Goal: Transaction & Acquisition: Purchase product/service

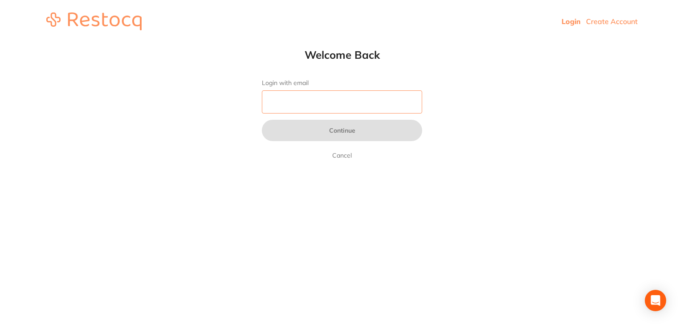
click at [344, 101] on input "Login with email" at bounding box center [342, 101] width 160 height 23
type input "[EMAIL_ADDRESS][DOMAIN_NAME]"
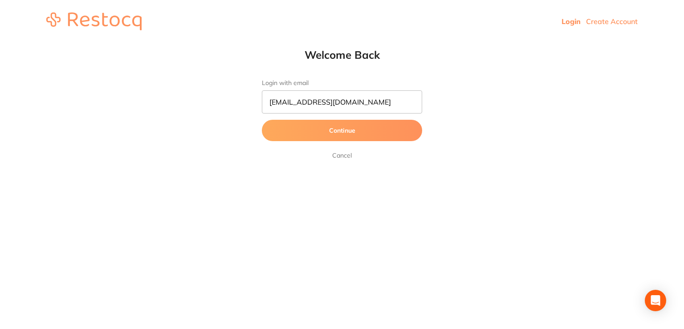
click at [346, 133] on button "Continue" at bounding box center [342, 130] width 160 height 21
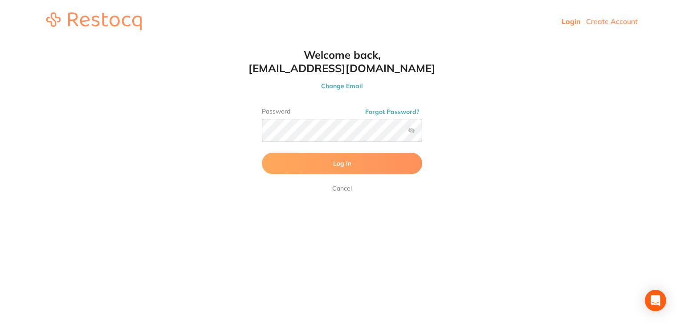
click at [320, 161] on button "Log In" at bounding box center [342, 163] width 160 height 21
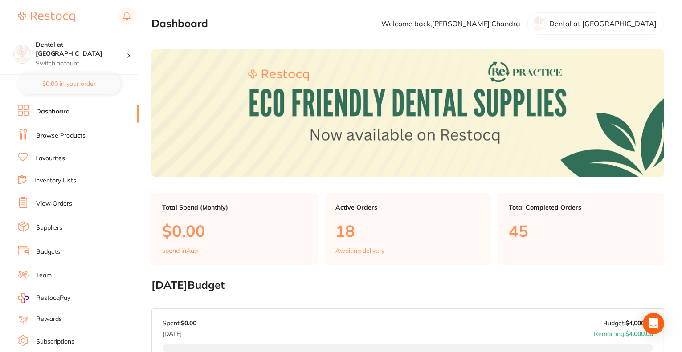
click at [42, 160] on link "Favourites" at bounding box center [50, 158] width 30 height 9
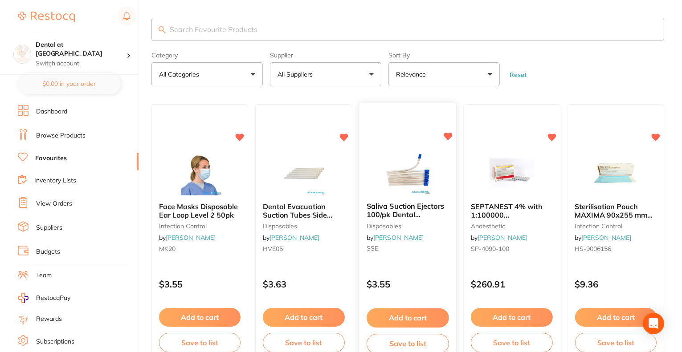
scroll to position [45, 0]
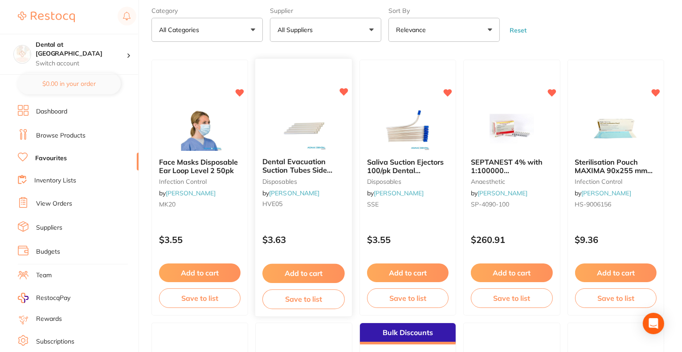
click at [305, 278] on button "Add to cart" at bounding box center [303, 273] width 82 height 19
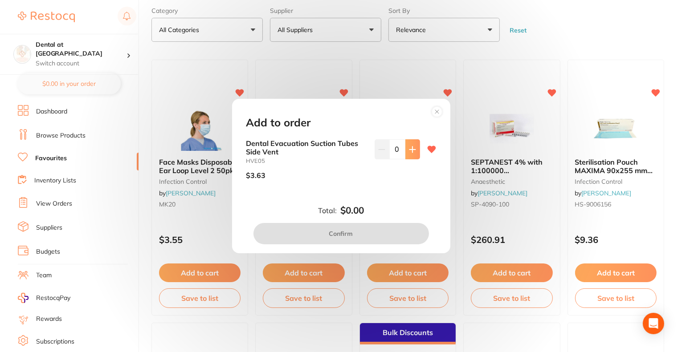
click at [409, 149] on icon at bounding box center [412, 150] width 6 height 6
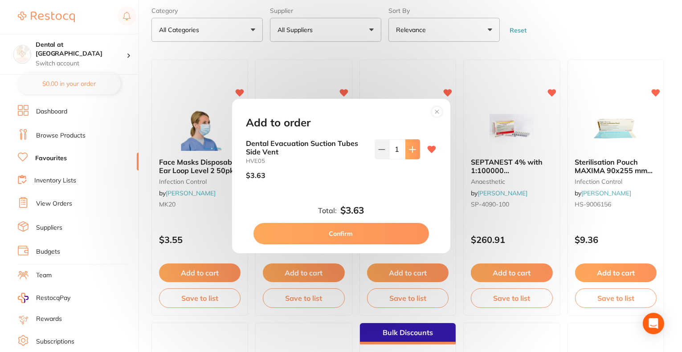
click at [409, 149] on icon at bounding box center [412, 150] width 6 height 6
click at [409, 150] on icon at bounding box center [412, 149] width 7 height 7
type input "4"
click at [371, 235] on button "Confirm" at bounding box center [342, 233] width 176 height 21
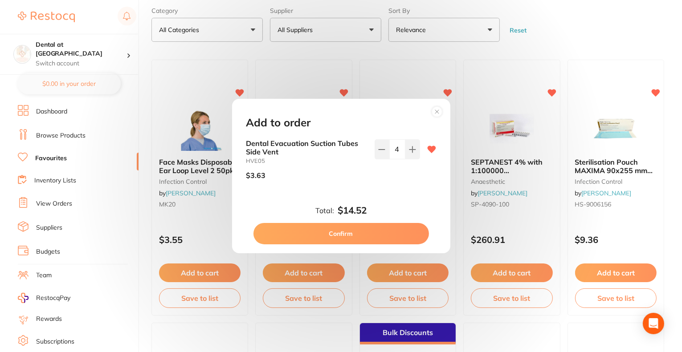
checkbox input "false"
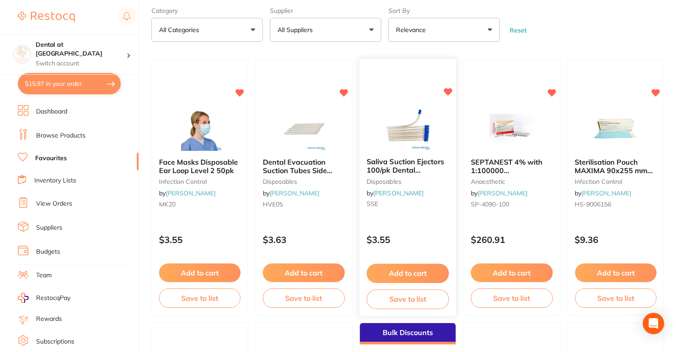
click at [404, 269] on button "Add to cart" at bounding box center [408, 273] width 82 height 19
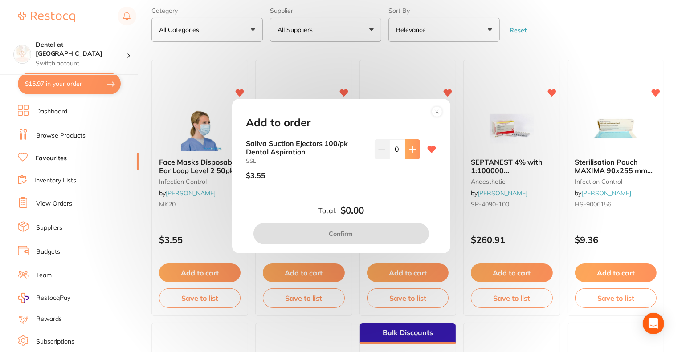
click at [414, 151] on icon at bounding box center [412, 149] width 7 height 7
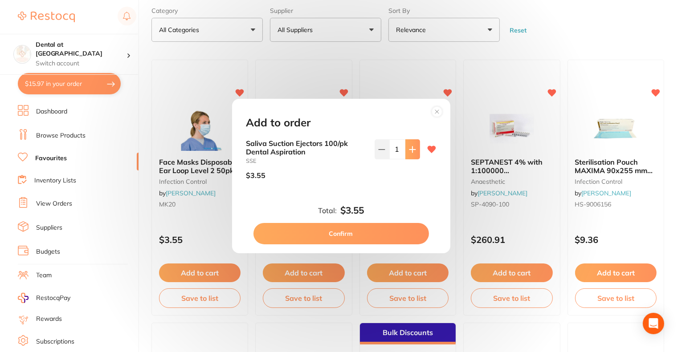
click at [414, 151] on icon at bounding box center [412, 149] width 7 height 7
type input "4"
click at [364, 229] on button "Confirm" at bounding box center [342, 233] width 176 height 21
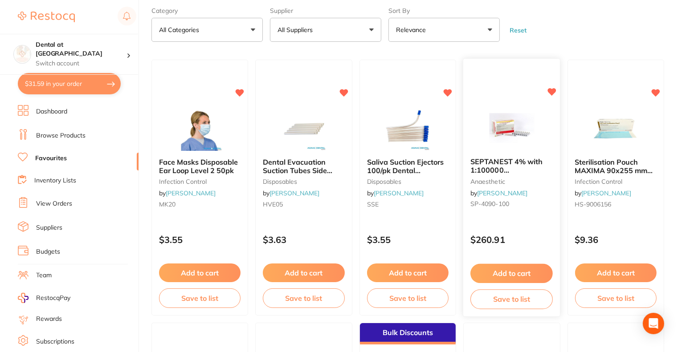
click at [502, 274] on button "Add to cart" at bounding box center [512, 273] width 82 height 19
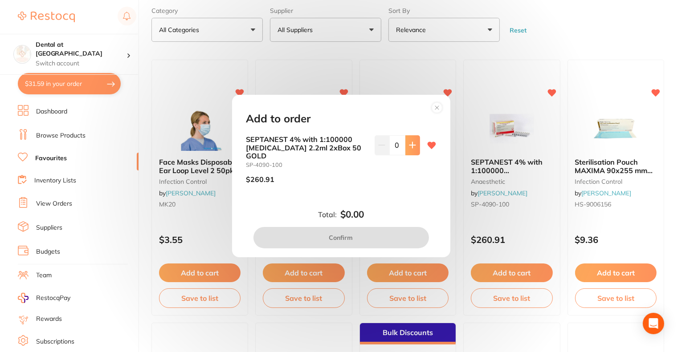
click at [414, 149] on icon at bounding box center [412, 145] width 7 height 7
type input "1"
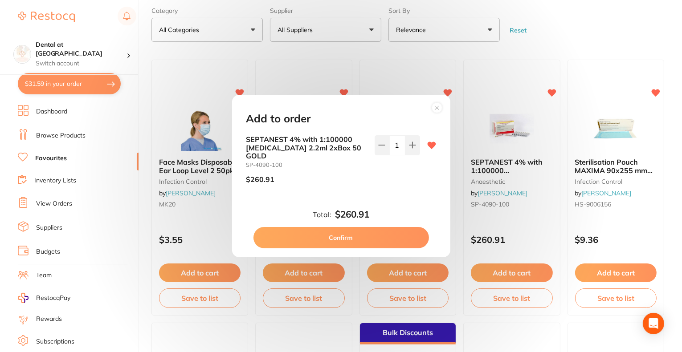
click at [382, 234] on button "Confirm" at bounding box center [342, 237] width 176 height 21
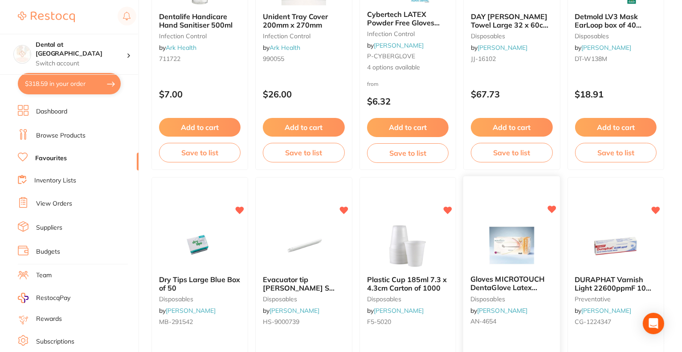
scroll to position [1025, 0]
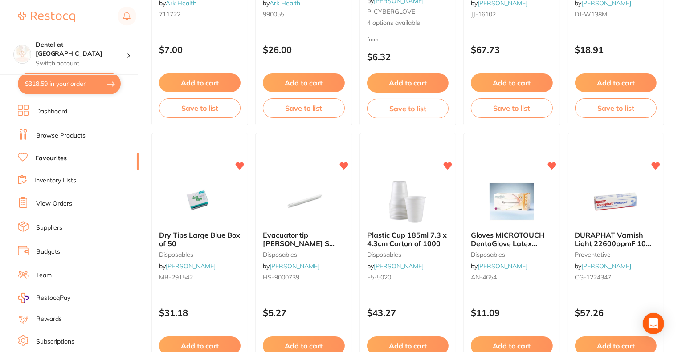
click at [423, 237] on span "Plastic Cup 185ml 7.3 x 4.3cm Carton of 1000" at bounding box center [407, 239] width 80 height 17
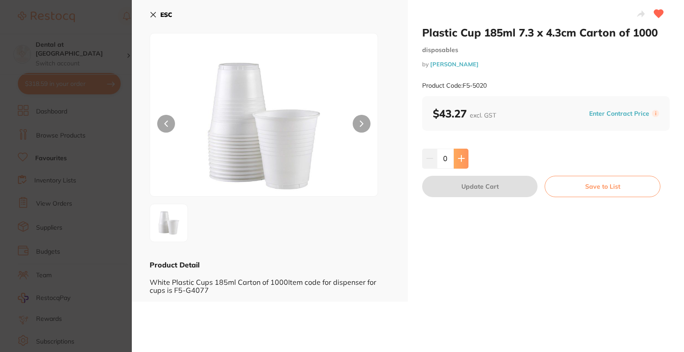
click at [462, 159] on icon at bounding box center [461, 158] width 7 height 7
type input "1"
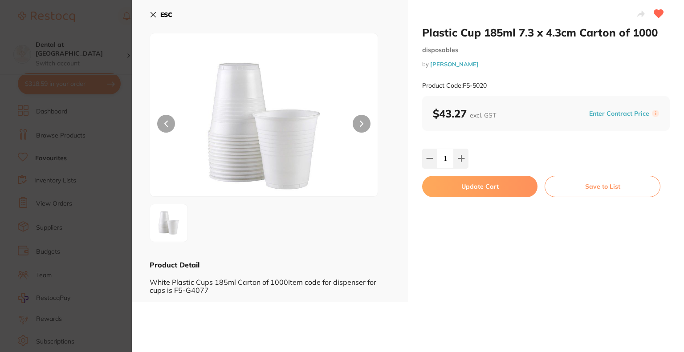
click at [467, 190] on button "Update Cart" at bounding box center [479, 186] width 115 height 21
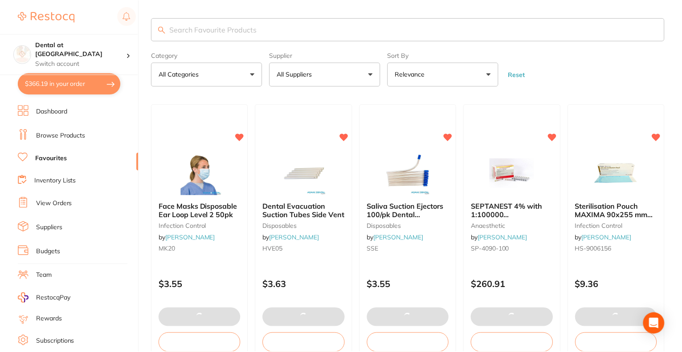
scroll to position [1025, 0]
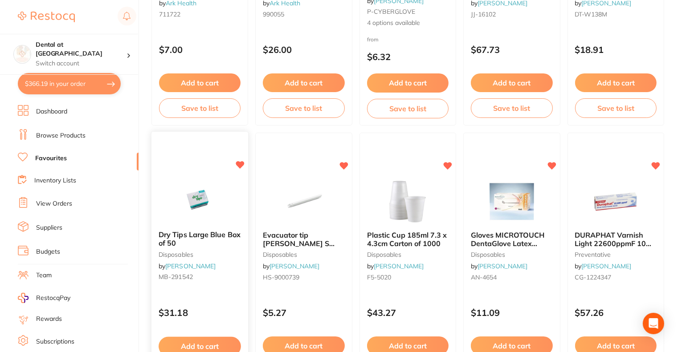
click at [217, 208] on img at bounding box center [200, 201] width 58 height 45
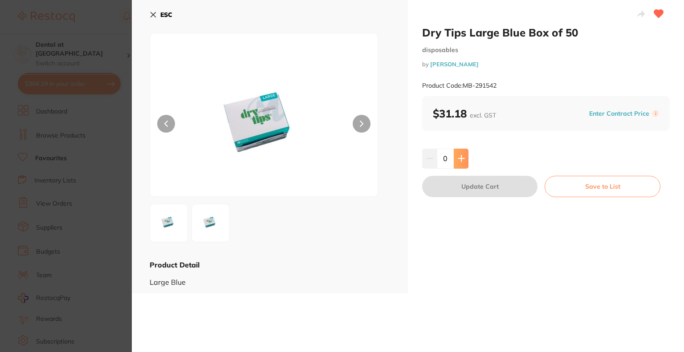
click at [463, 160] on icon at bounding box center [461, 158] width 7 height 7
type input "1"
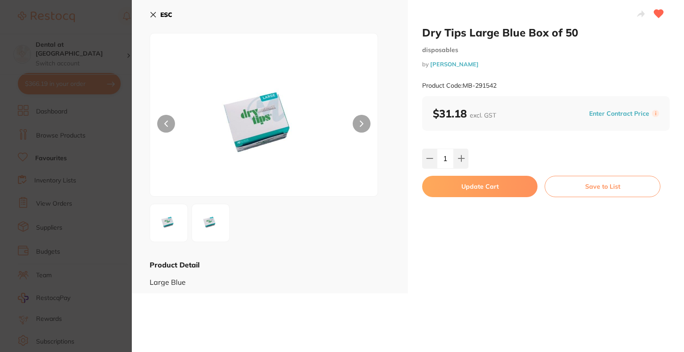
click at [467, 184] on button "Update Cart" at bounding box center [479, 186] width 115 height 21
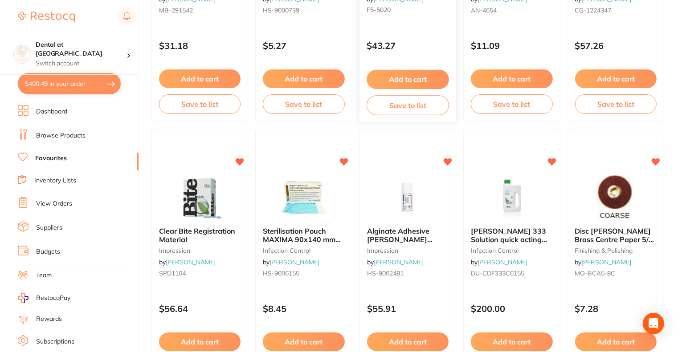
scroll to position [1337, 0]
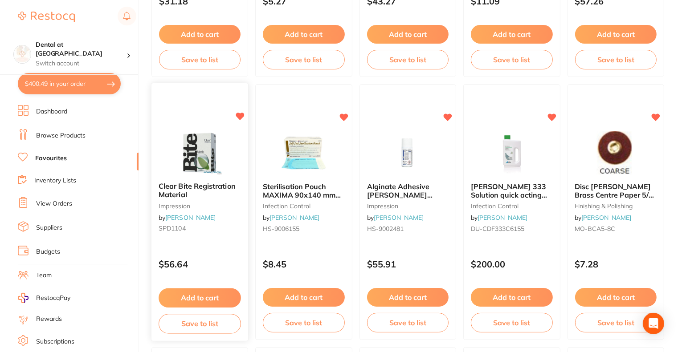
click at [211, 180] on div "Clear Bite Registration Material impression by [PERSON_NAME] SPD1104" at bounding box center [200, 210] width 97 height 68
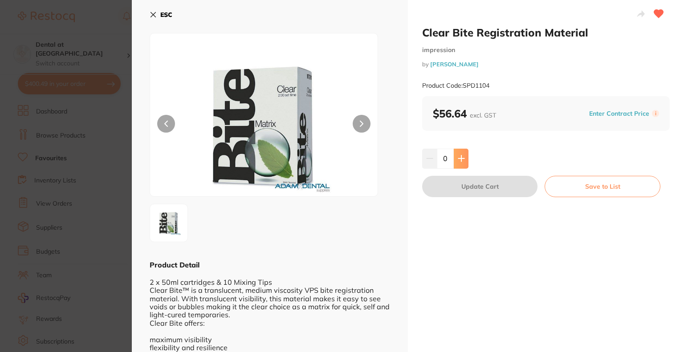
click at [463, 161] on icon at bounding box center [461, 158] width 7 height 7
type input "1"
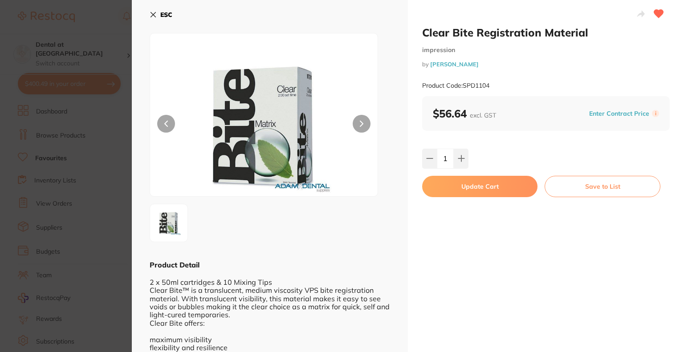
click at [464, 186] on button "Update Cart" at bounding box center [479, 186] width 115 height 21
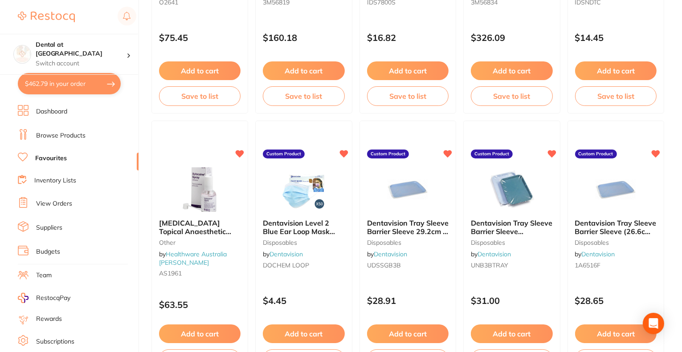
scroll to position [1871, 0]
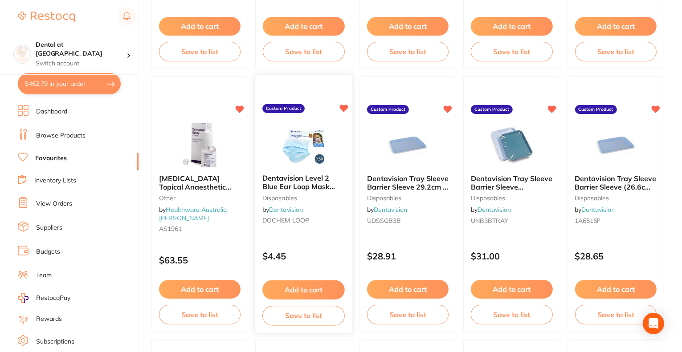
click at [285, 187] on span "Dentavision Level 2 Blue Ear Loop Mask 50pk" at bounding box center [298, 186] width 73 height 25
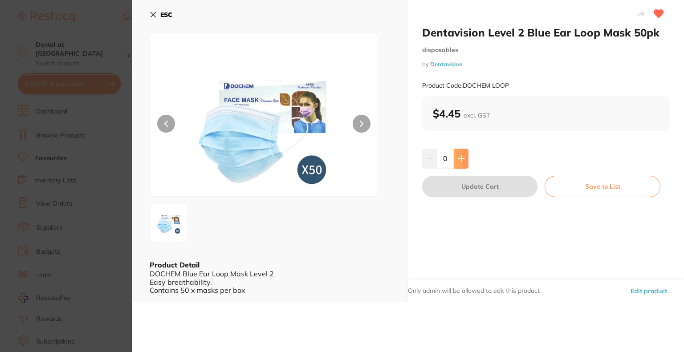
click at [460, 163] on button at bounding box center [461, 159] width 15 height 20
type input "1"
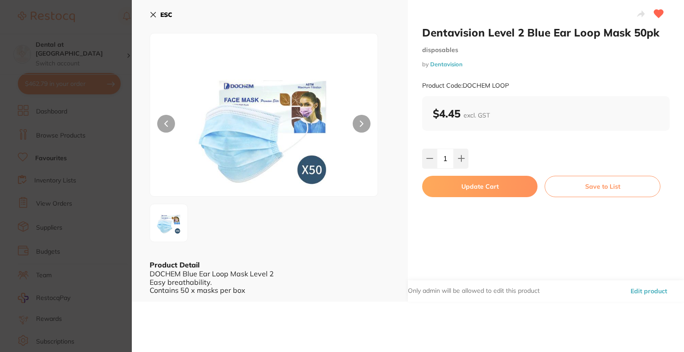
click at [471, 190] on button "Update Cart" at bounding box center [479, 186] width 115 height 21
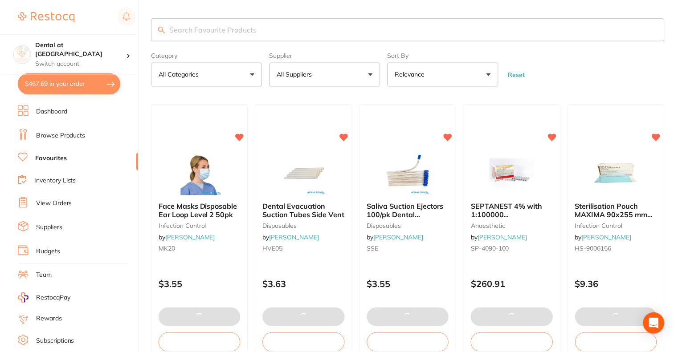
scroll to position [1871, 0]
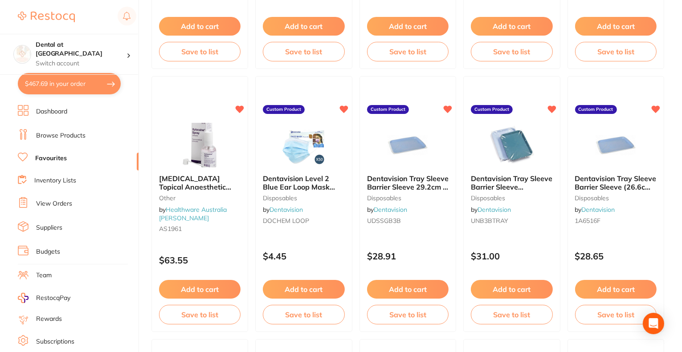
click at [59, 90] on button "$467.69 in your order" at bounding box center [69, 83] width 103 height 21
checkbox input "true"
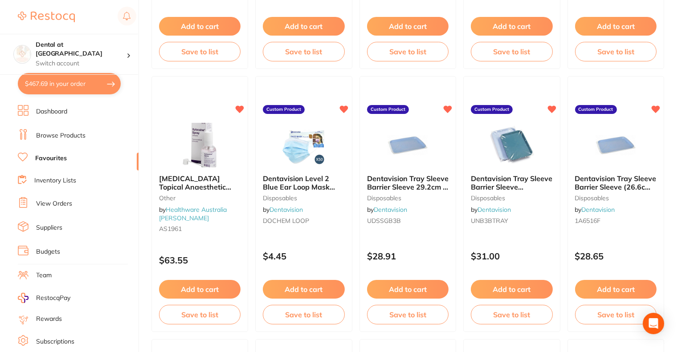
checkbox input "true"
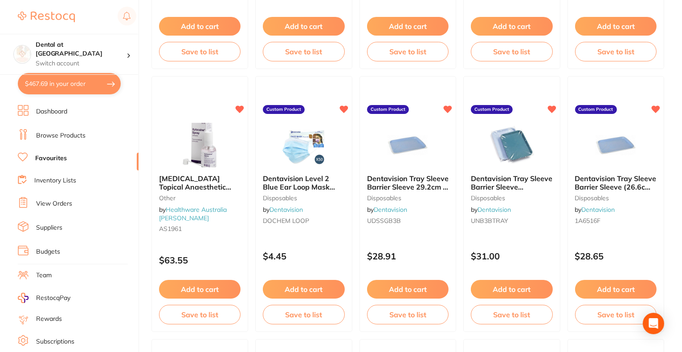
checkbox input "true"
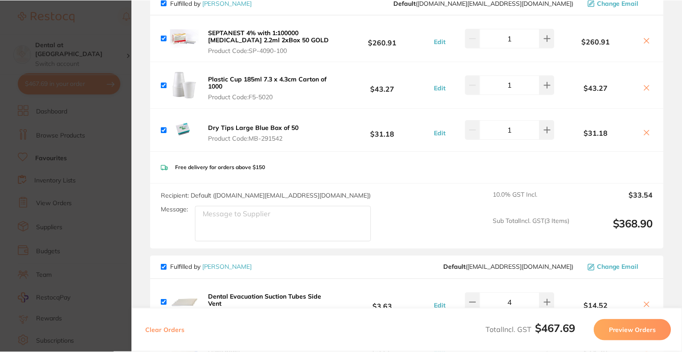
scroll to position [0, 0]
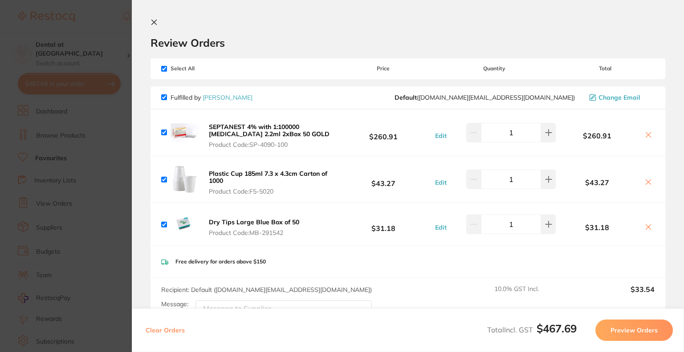
click at [154, 21] on icon at bounding box center [154, 22] width 7 height 7
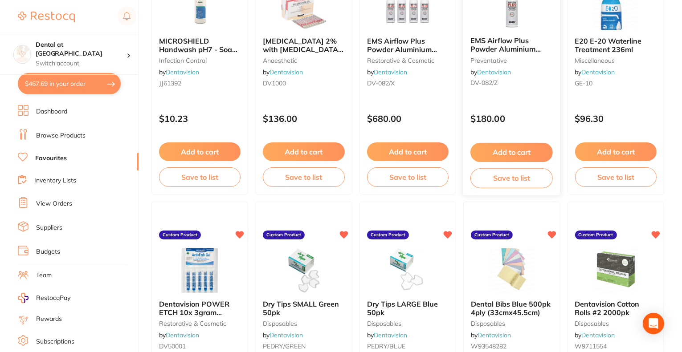
scroll to position [2317, 0]
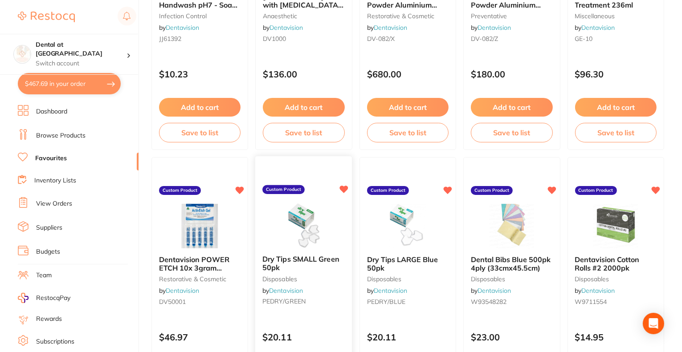
click at [311, 258] on span "Dry Tips SMALL Green 50pk" at bounding box center [300, 263] width 77 height 17
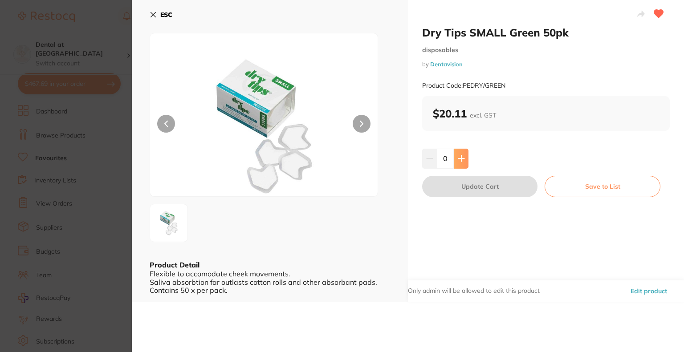
click at [463, 155] on icon at bounding box center [461, 158] width 7 height 7
type input "1"
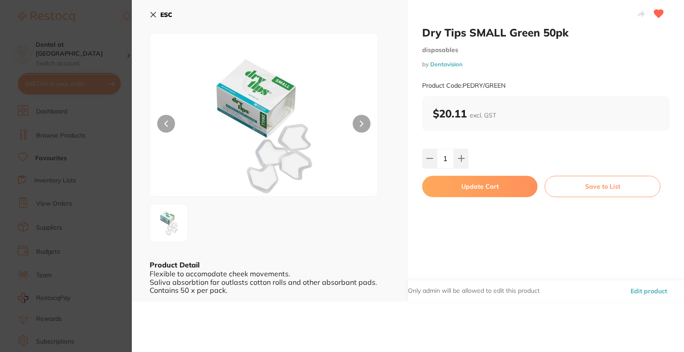
click at [463, 188] on button "Update Cart" at bounding box center [479, 186] width 115 height 21
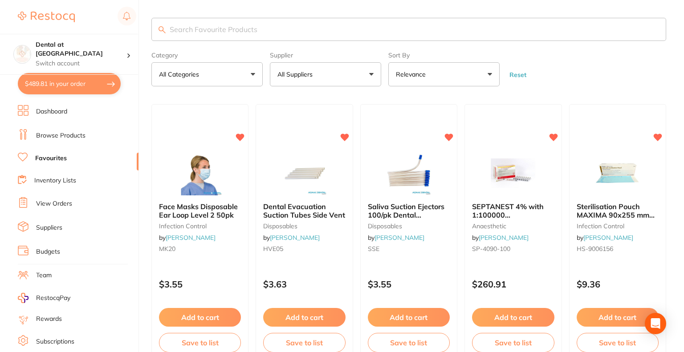
checkbox input "false"
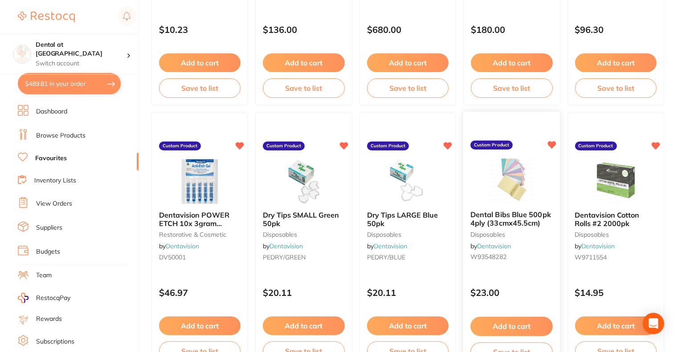
scroll to position [2406, 0]
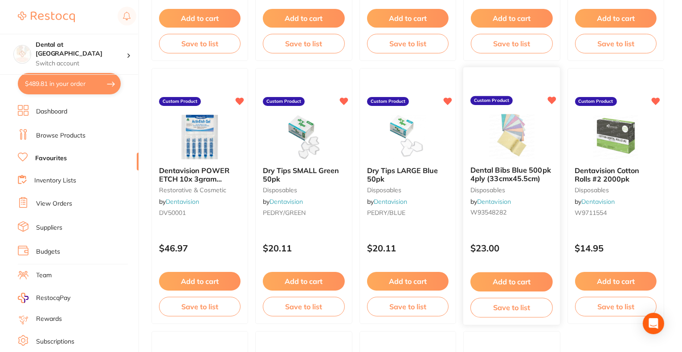
click at [508, 179] on span "Dental Bibs Blue 500pk 4ply (33cmx45.5cm)" at bounding box center [511, 174] width 81 height 17
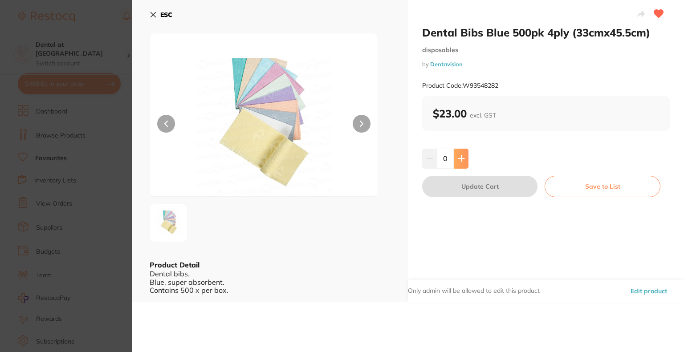
click at [460, 155] on button at bounding box center [461, 159] width 15 height 20
type input "1"
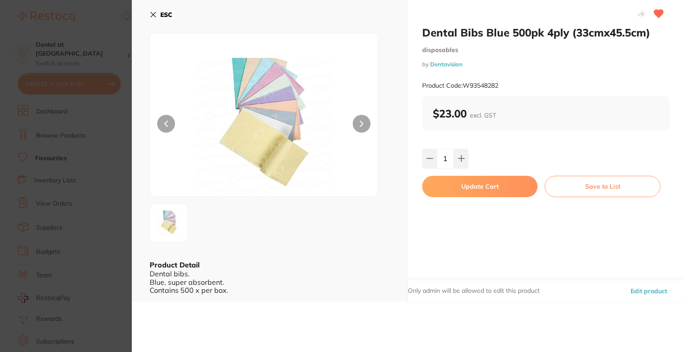
click at [464, 190] on button "Update Cart" at bounding box center [479, 186] width 115 height 21
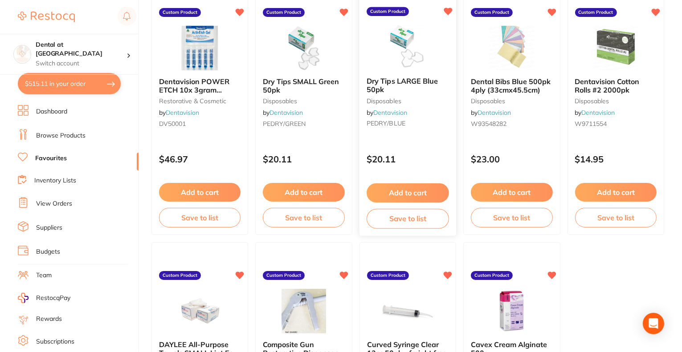
scroll to position [2629, 0]
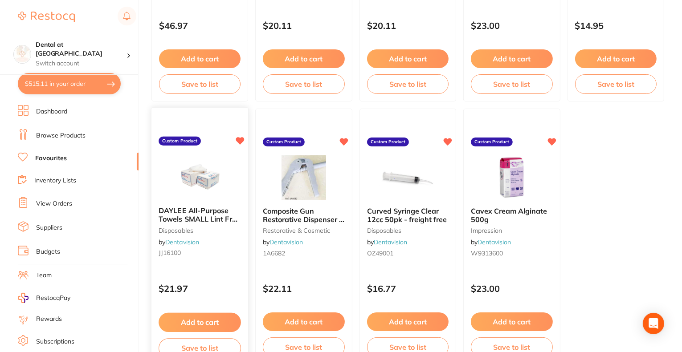
click at [192, 203] on div "DAYLEE All-Purpose Towels SMALL Lint Free 32x34cm (100) disposables by Dentavis…" at bounding box center [200, 234] width 97 height 68
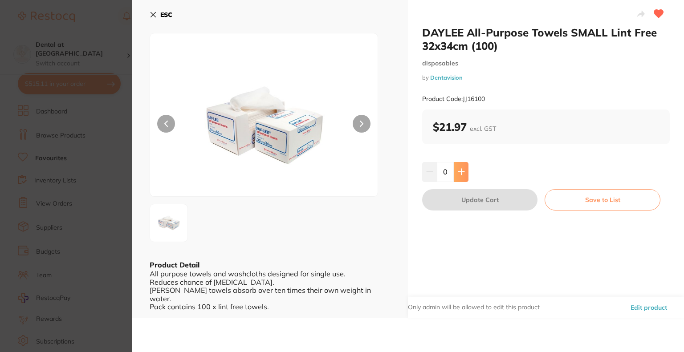
click at [461, 176] on button at bounding box center [461, 172] width 15 height 20
click at [460, 177] on button at bounding box center [461, 172] width 15 height 20
type input "4"
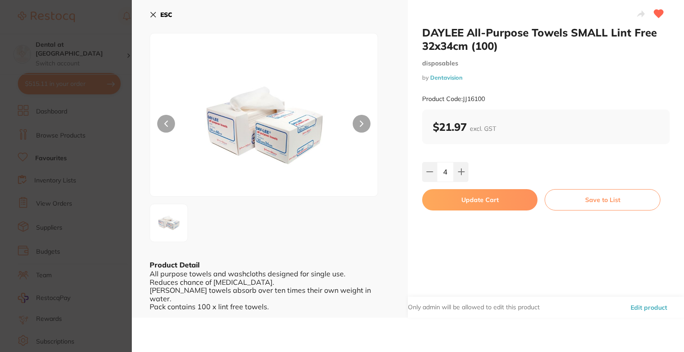
click at [463, 201] on button "Update Cart" at bounding box center [479, 199] width 115 height 21
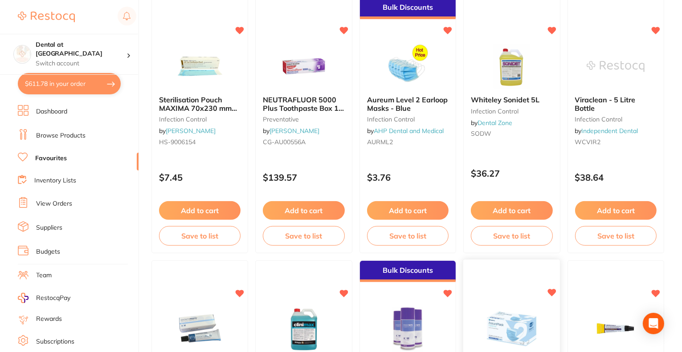
scroll to position [281, 0]
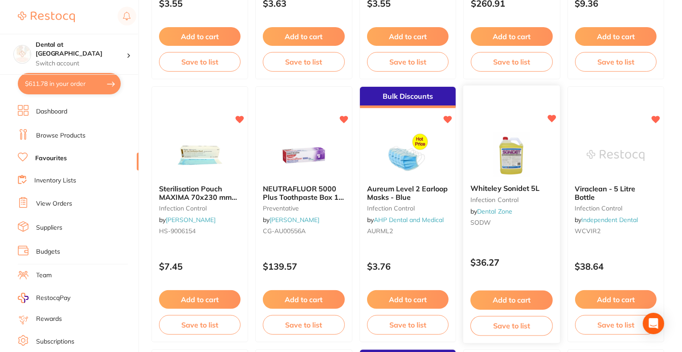
click at [497, 184] on div "Whiteley Sonidet 5L Infection Control by Dental Zone SODW" at bounding box center [511, 208] width 97 height 60
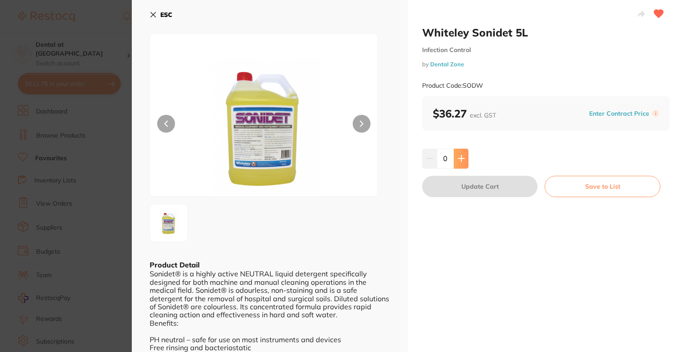
click at [458, 158] on icon at bounding box center [461, 158] width 7 height 7
type input "1"
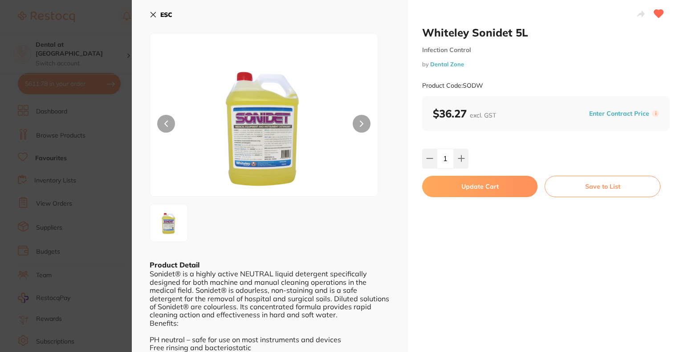
click at [469, 187] on button "Update Cart" at bounding box center [479, 186] width 115 height 21
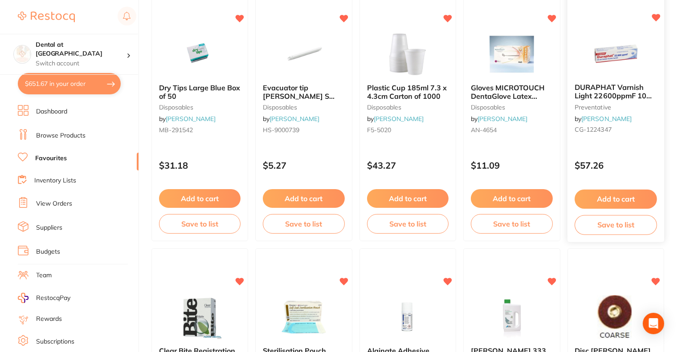
scroll to position [1306, 0]
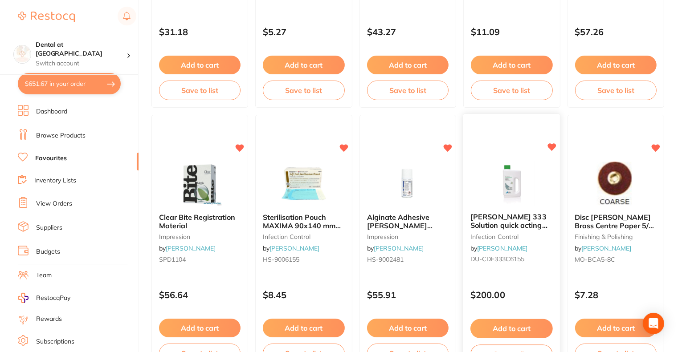
click at [508, 325] on button "Add to cart" at bounding box center [512, 328] width 82 height 19
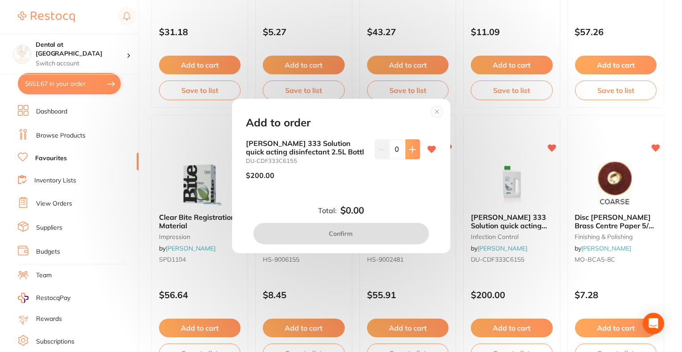
click at [409, 152] on icon at bounding box center [412, 149] width 7 height 7
type input "1"
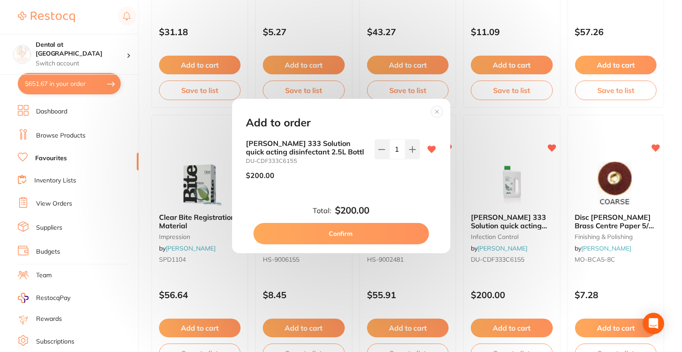
click at [350, 236] on button "Confirm" at bounding box center [342, 233] width 176 height 21
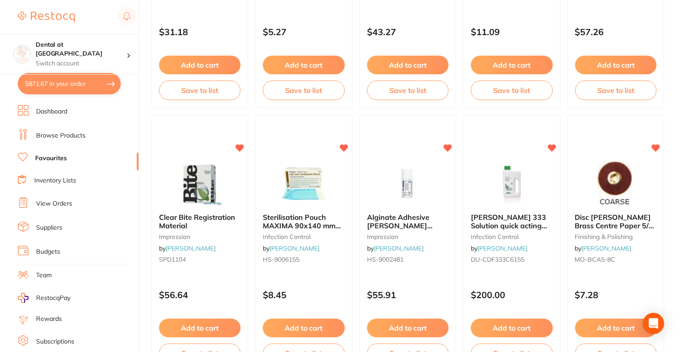
checkbox input "false"
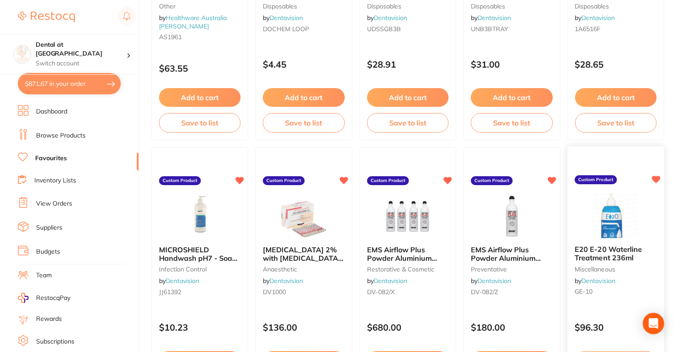
scroll to position [2153, 0]
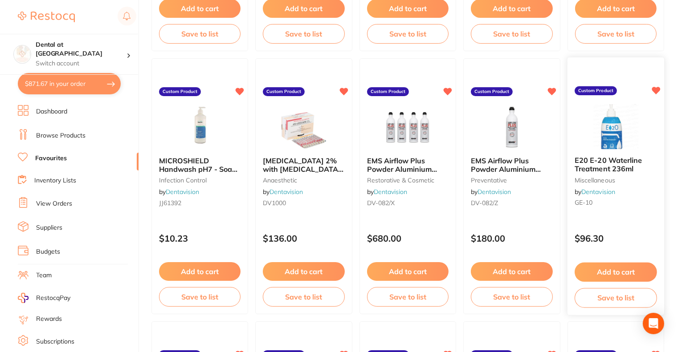
click at [614, 274] on button "Add to cart" at bounding box center [616, 272] width 82 height 19
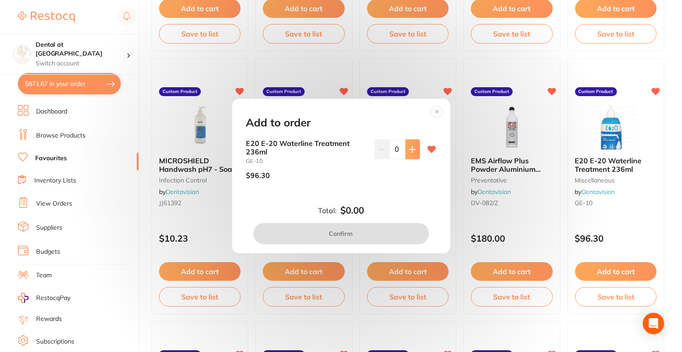
click at [412, 152] on icon at bounding box center [412, 149] width 7 height 7
type input "1"
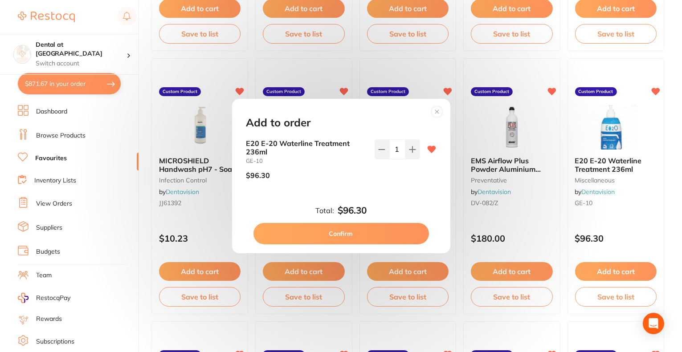
click at [341, 233] on button "Confirm" at bounding box center [342, 233] width 176 height 21
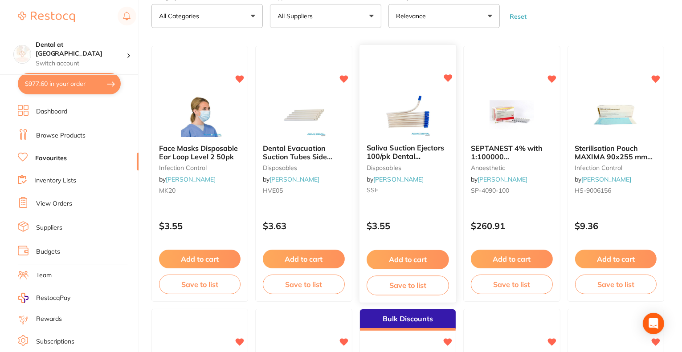
scroll to position [0, 0]
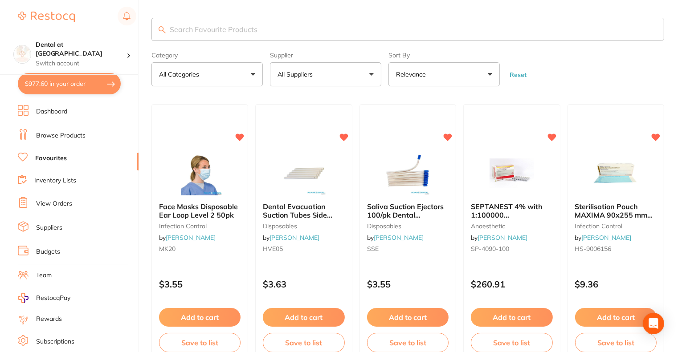
click at [47, 132] on link "Browse Products" at bounding box center [60, 135] width 49 height 9
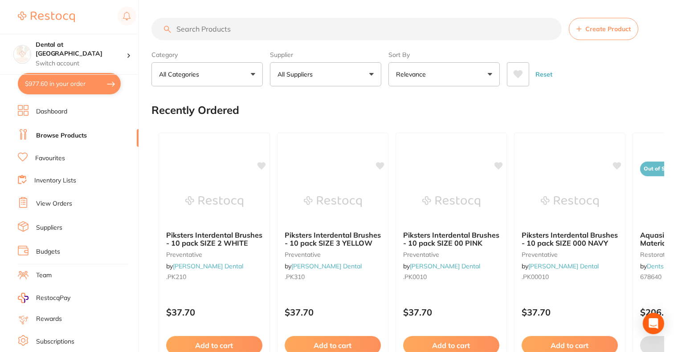
scroll to position [134, 0]
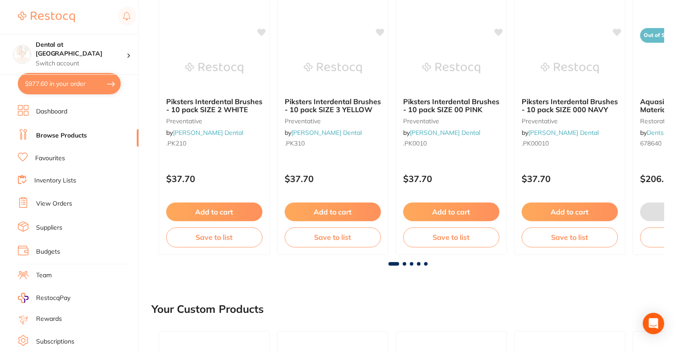
click at [403, 264] on span at bounding box center [405, 264] width 4 height 4
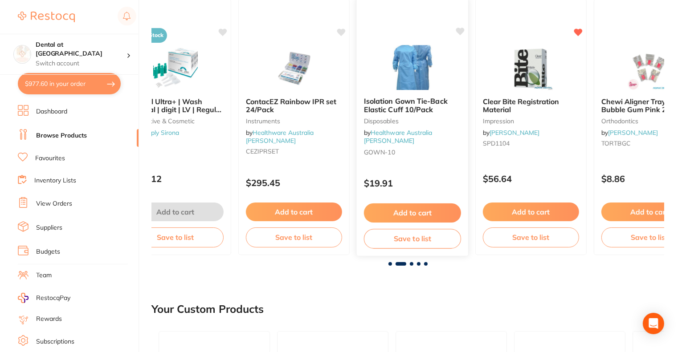
scroll to position [89, 0]
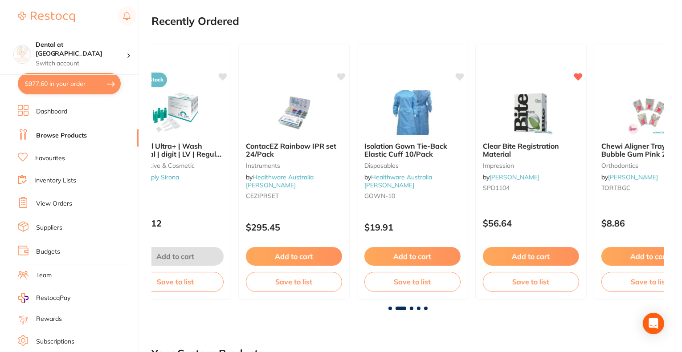
click at [411, 308] on span at bounding box center [412, 309] width 4 height 4
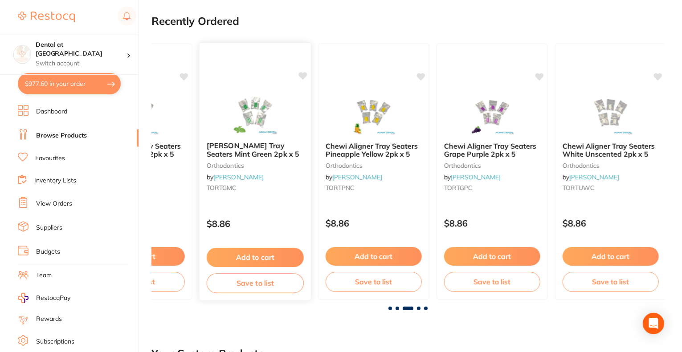
click at [253, 260] on button "Add to cart" at bounding box center [255, 257] width 97 height 19
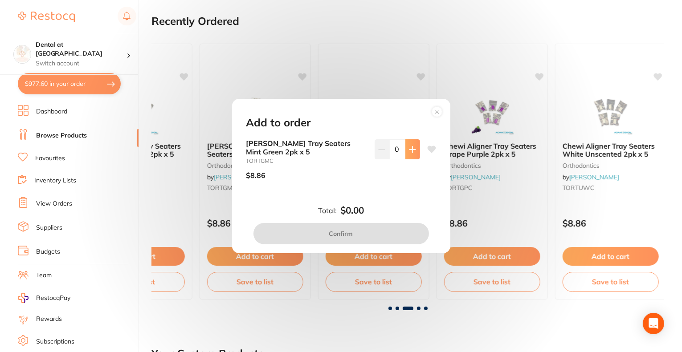
click at [412, 150] on icon at bounding box center [412, 149] width 7 height 7
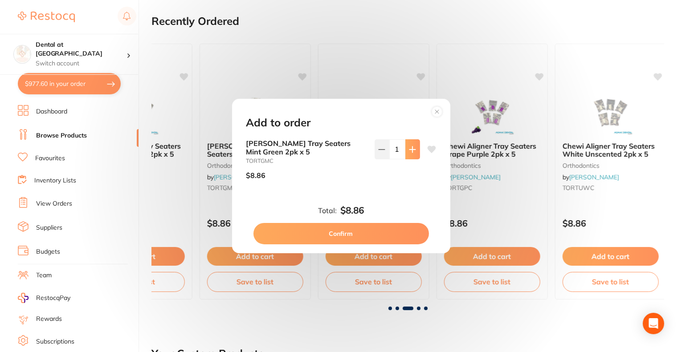
click at [412, 150] on icon at bounding box center [412, 149] width 7 height 7
type input "2"
click at [356, 232] on button "Confirm" at bounding box center [342, 233] width 176 height 21
checkbox input "false"
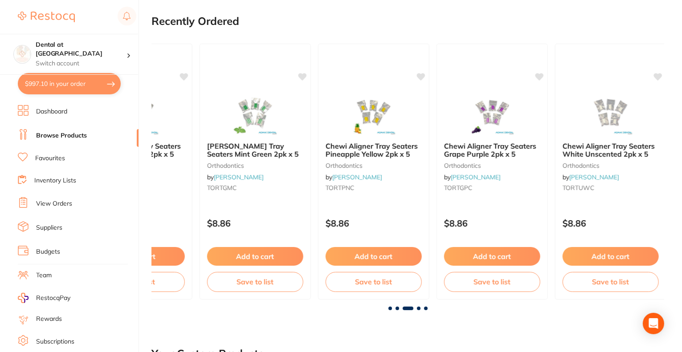
click at [398, 307] on span at bounding box center [398, 309] width 4 height 4
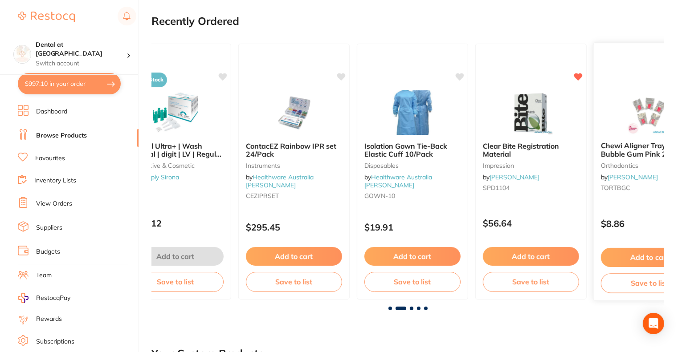
click at [625, 261] on button "Add to cart" at bounding box center [649, 257] width 97 height 19
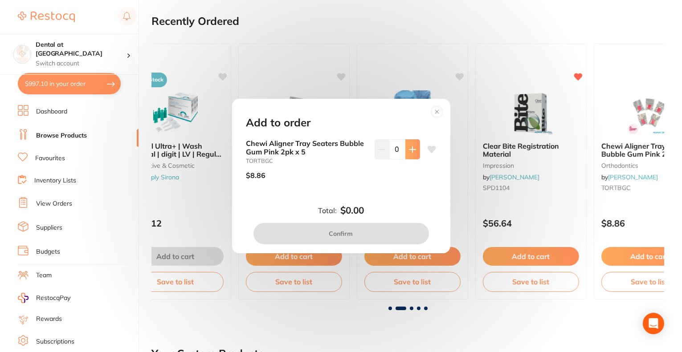
click at [407, 144] on button at bounding box center [412, 149] width 15 height 20
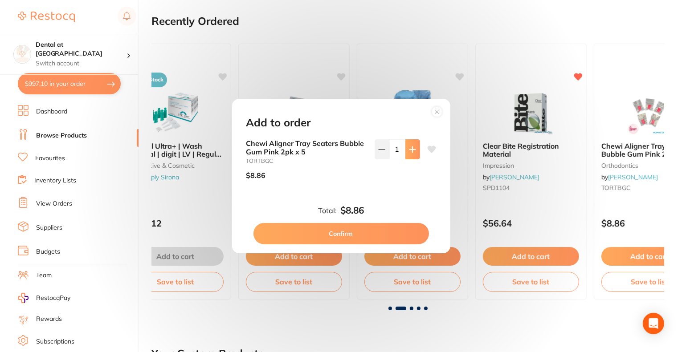
click at [409, 145] on button at bounding box center [412, 149] width 15 height 20
click at [409, 149] on icon at bounding box center [412, 150] width 6 height 6
type input "3"
click at [362, 231] on button "Confirm" at bounding box center [342, 233] width 176 height 21
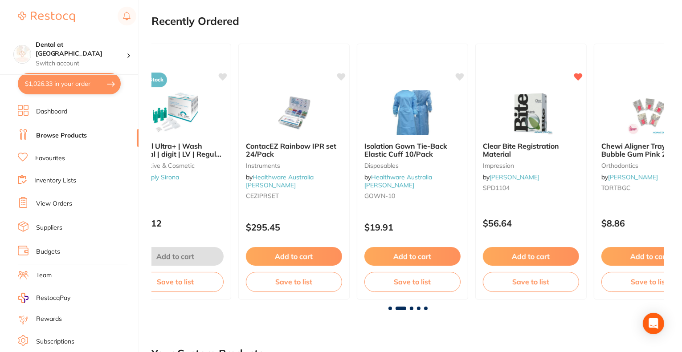
click at [412, 310] on span at bounding box center [412, 309] width 4 height 4
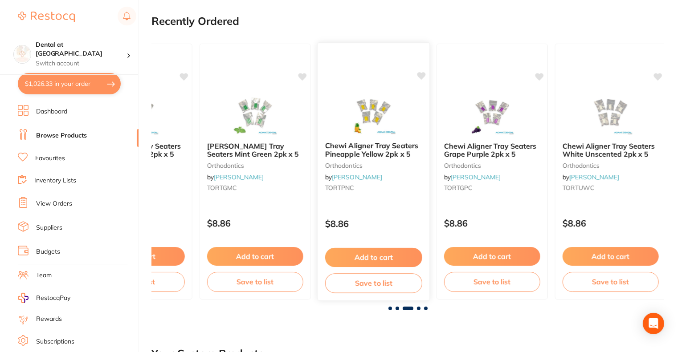
click at [366, 250] on button "Add to cart" at bounding box center [373, 257] width 97 height 19
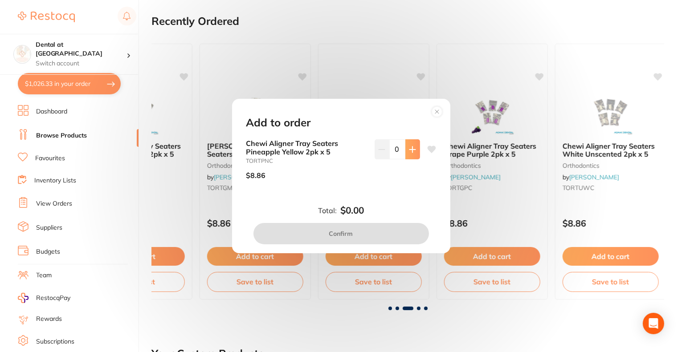
click at [410, 143] on button at bounding box center [412, 149] width 15 height 20
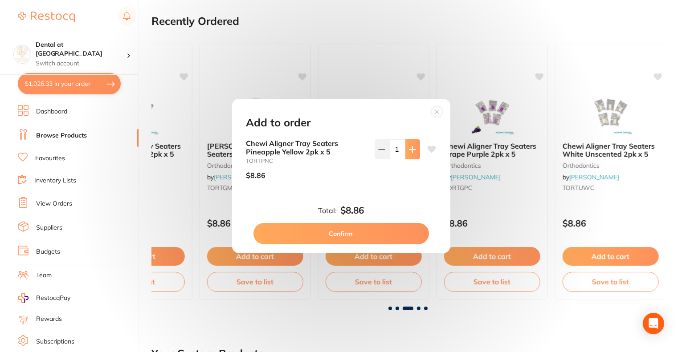
click at [410, 143] on button at bounding box center [412, 149] width 15 height 20
type input "2"
click at [377, 231] on button "Confirm" at bounding box center [342, 233] width 176 height 21
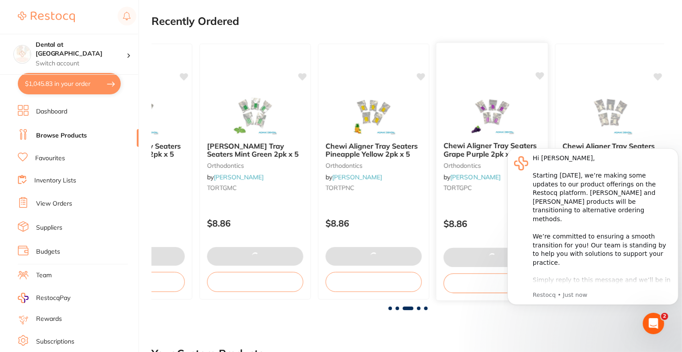
scroll to position [0, 0]
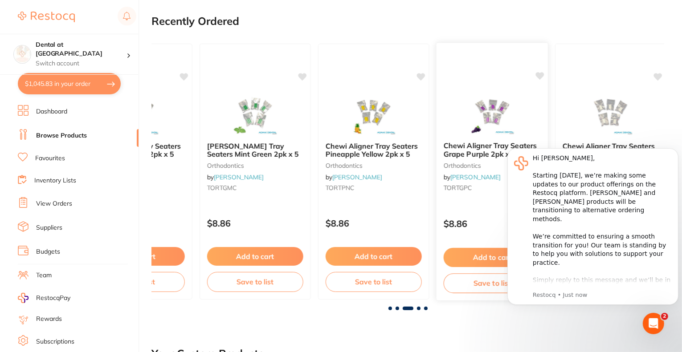
click at [490, 255] on button "Add to cart" at bounding box center [492, 257] width 97 height 19
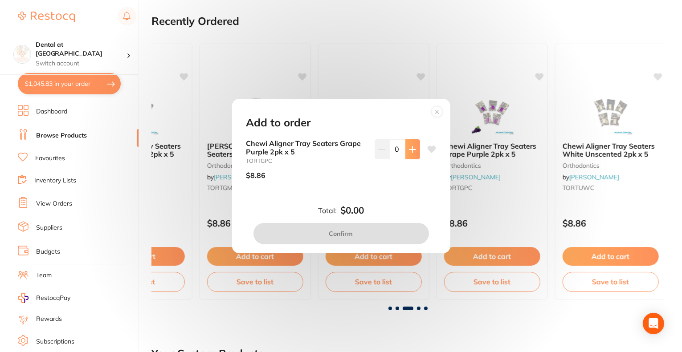
click at [405, 151] on button at bounding box center [412, 149] width 15 height 20
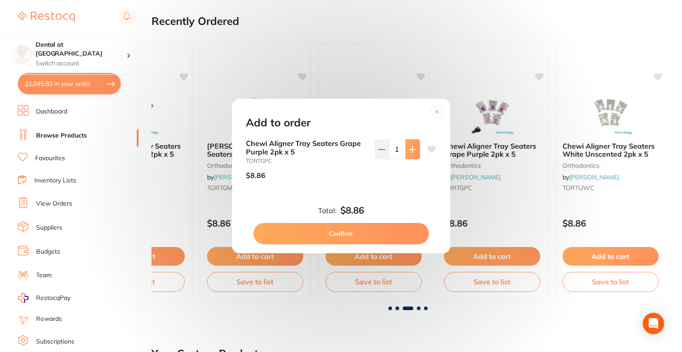
click at [405, 151] on button at bounding box center [412, 149] width 15 height 20
type input "3"
click at [362, 233] on button "Confirm" at bounding box center [342, 233] width 176 height 21
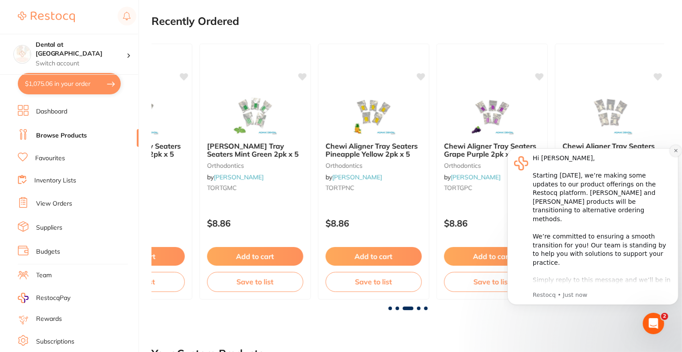
click at [676, 151] on icon "Dismiss notification" at bounding box center [675, 150] width 3 height 3
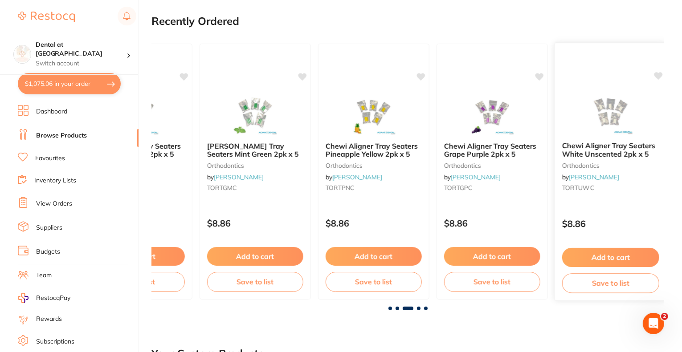
click at [600, 256] on button "Add to cart" at bounding box center [610, 257] width 97 height 19
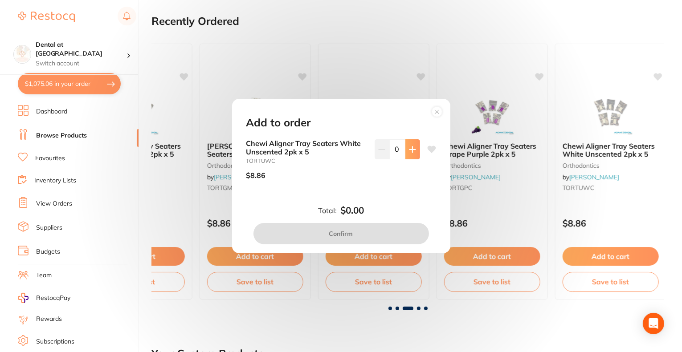
click at [415, 142] on button at bounding box center [412, 149] width 15 height 20
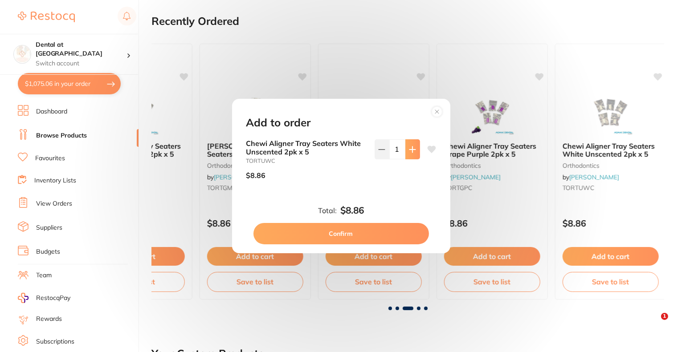
click at [415, 143] on button at bounding box center [412, 149] width 15 height 20
type input "2"
click at [379, 230] on button "Confirm" at bounding box center [342, 233] width 176 height 21
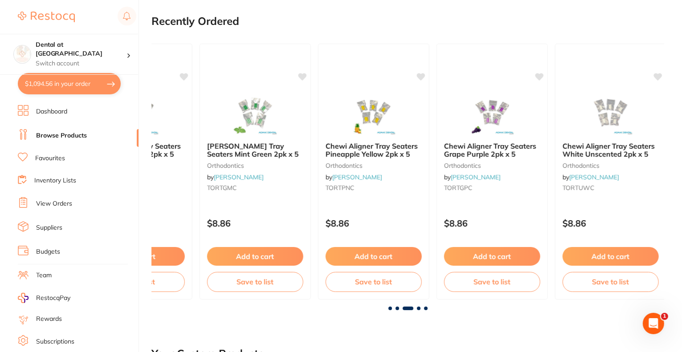
click at [419, 310] on span at bounding box center [419, 309] width 4 height 4
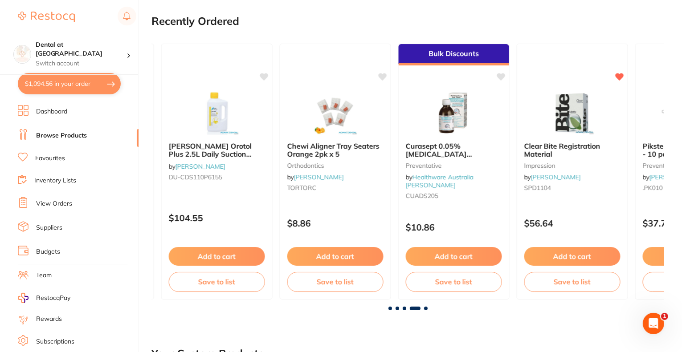
click at [427, 308] on span at bounding box center [426, 309] width 4 height 4
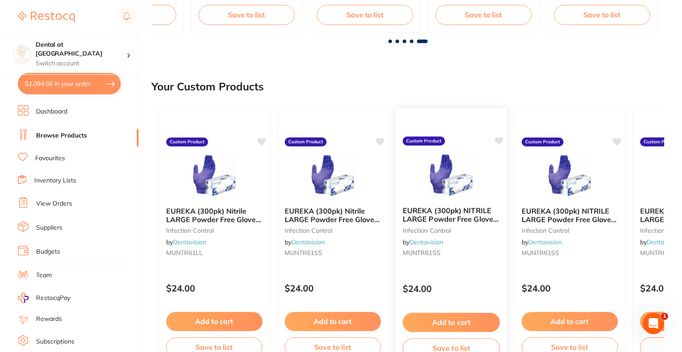
scroll to position [401, 0]
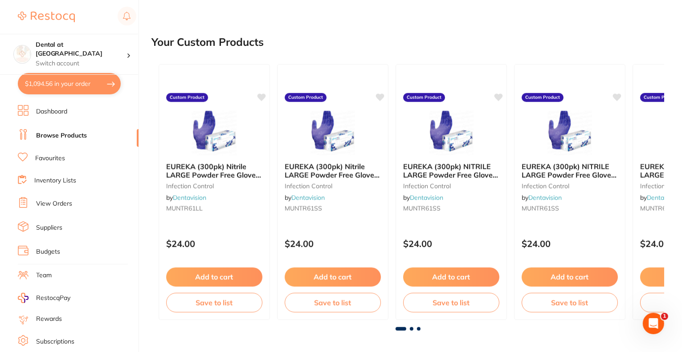
click at [227, 170] on b "EUREKA (300pk) Nitrile LARGE Powder Free Gloves = $8.00 per 100 (Carton of 10)" at bounding box center [214, 171] width 96 height 16
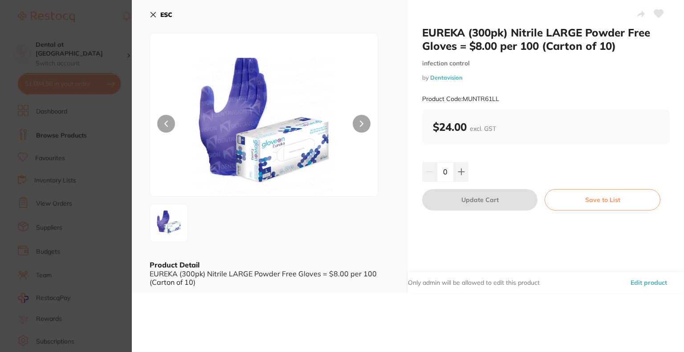
click at [151, 16] on icon at bounding box center [153, 14] width 7 height 7
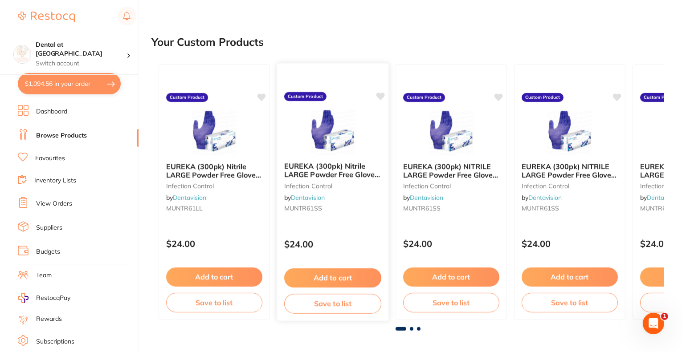
scroll to position [446, 0]
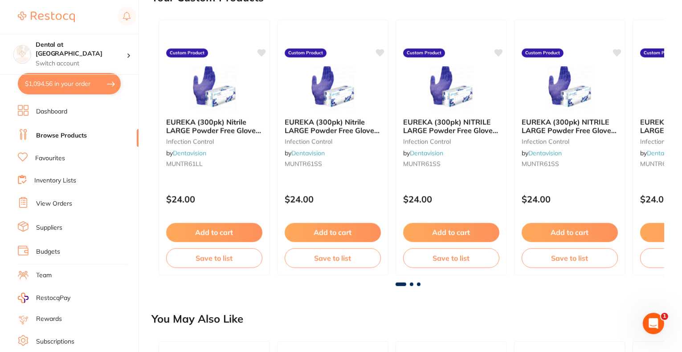
click at [412, 284] on span at bounding box center [412, 285] width 4 height 4
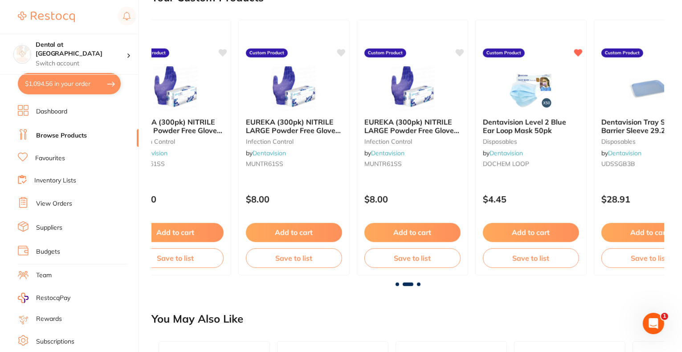
click at [418, 284] on span at bounding box center [419, 285] width 4 height 4
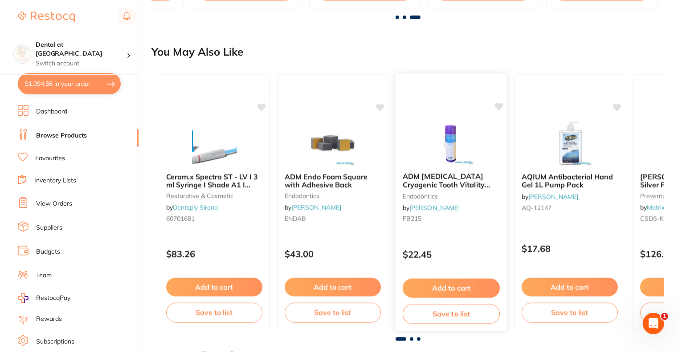
scroll to position [758, 0]
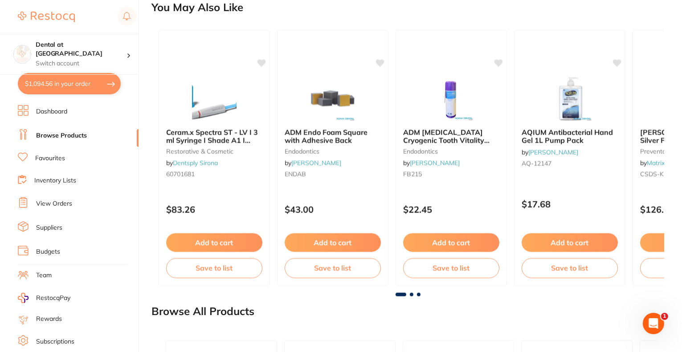
click at [412, 296] on span at bounding box center [412, 295] width 4 height 4
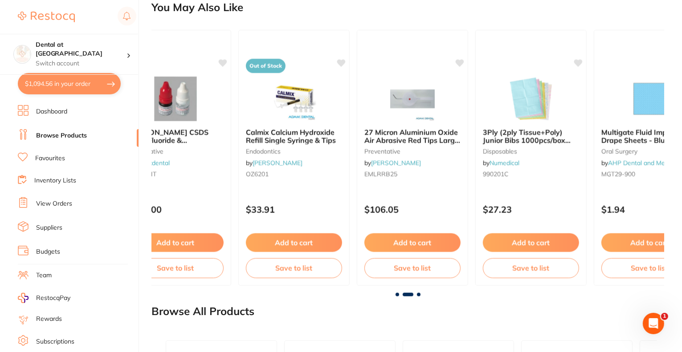
click at [418, 296] on span at bounding box center [419, 295] width 4 height 4
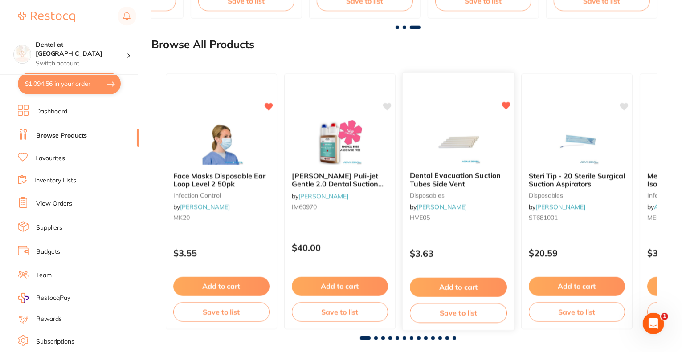
scroll to position [1037, 0]
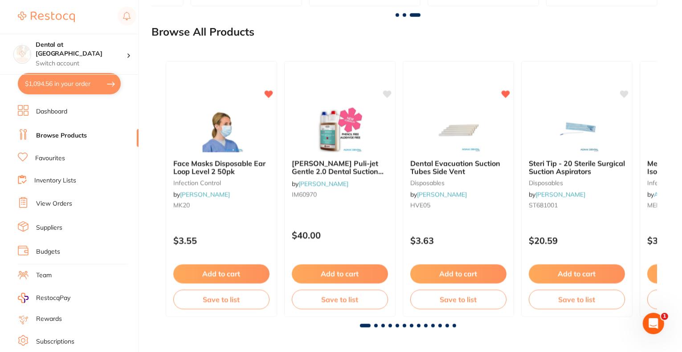
click at [375, 324] on span at bounding box center [376, 326] width 4 height 4
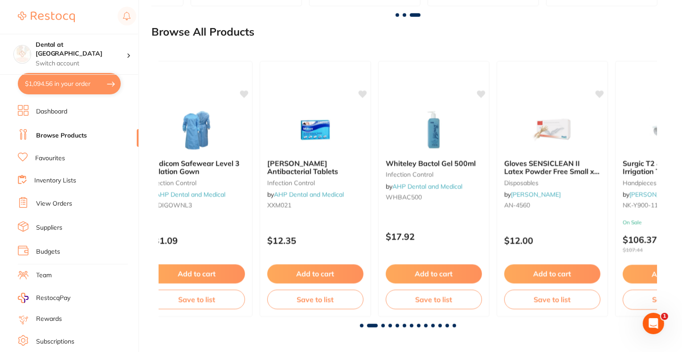
click at [383, 327] on span at bounding box center [383, 326] width 4 height 4
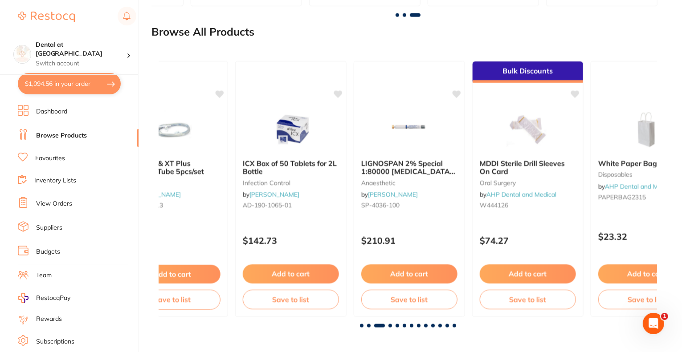
click at [389, 327] on span at bounding box center [391, 326] width 4 height 4
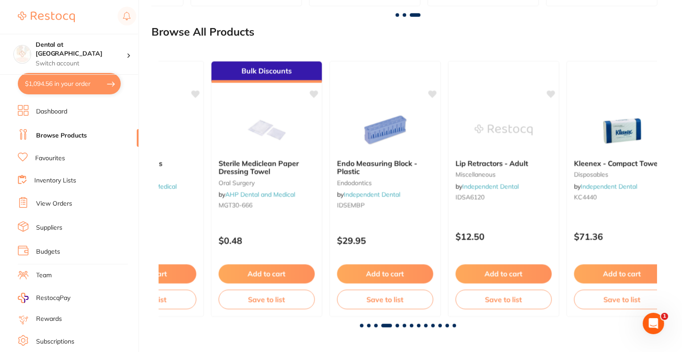
click at [398, 326] on span at bounding box center [398, 326] width 4 height 4
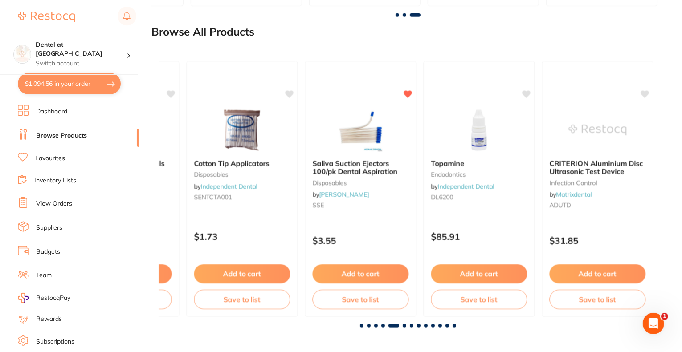
click at [384, 326] on span at bounding box center [383, 326] width 4 height 4
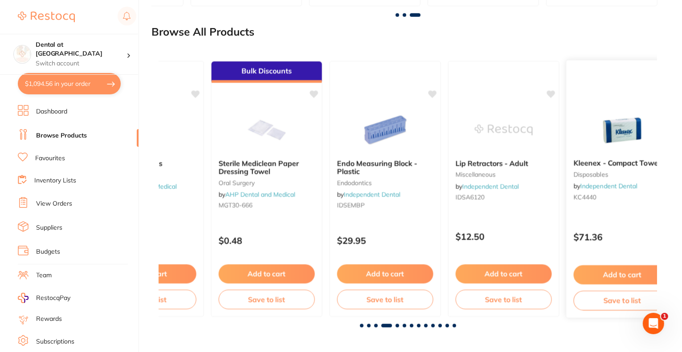
click at [611, 169] on div "Kleenex - Compact Towels disposables by Independent Dental KC4440" at bounding box center [622, 182] width 111 height 60
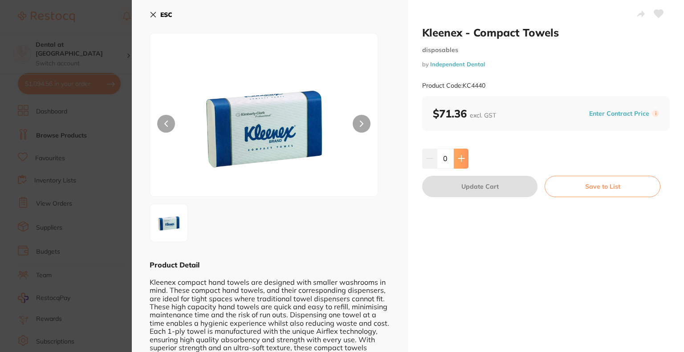
click at [460, 160] on icon at bounding box center [461, 158] width 7 height 7
type input "1"
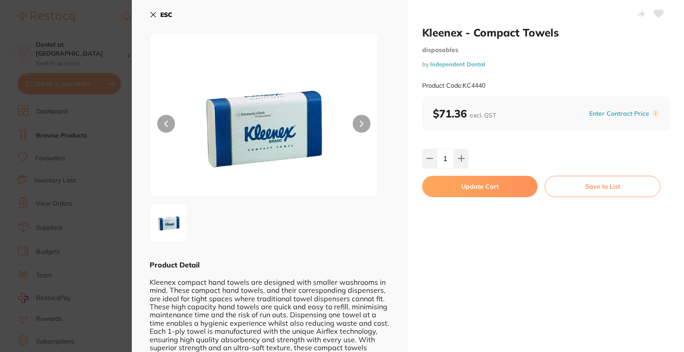
click at [475, 188] on button "Update Cart" at bounding box center [479, 186] width 115 height 21
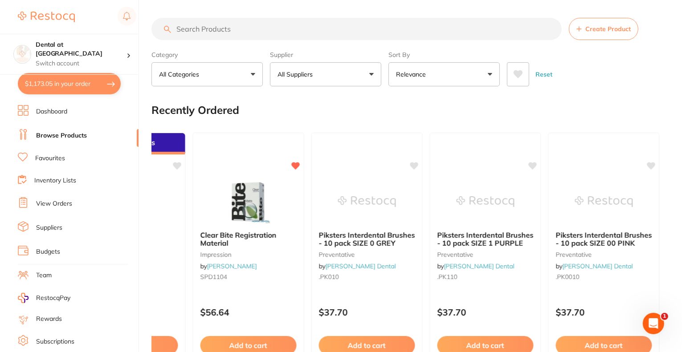
click at [276, 31] on input "search" at bounding box center [357, 29] width 410 height 22
type input "gloves"
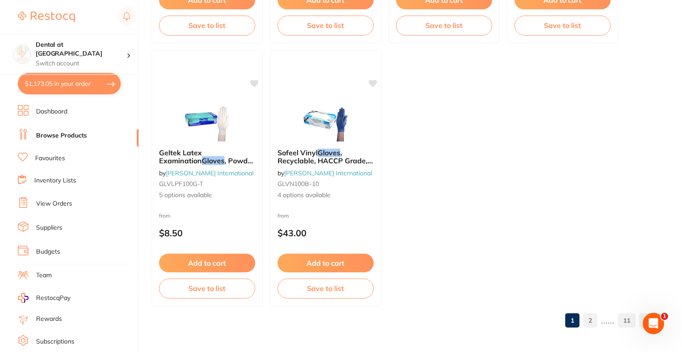
click at [47, 155] on link "Favourites" at bounding box center [50, 158] width 30 height 9
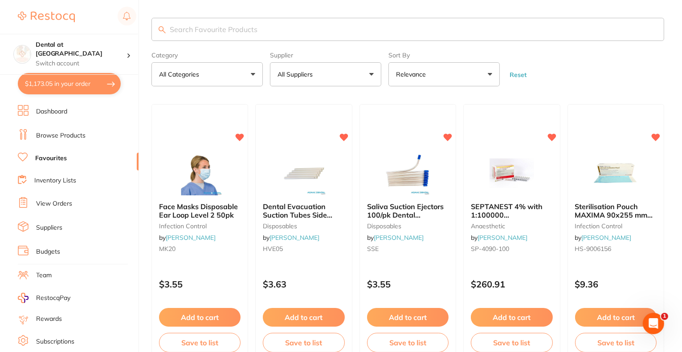
click at [74, 138] on link "Browse Products" at bounding box center [60, 135] width 49 height 9
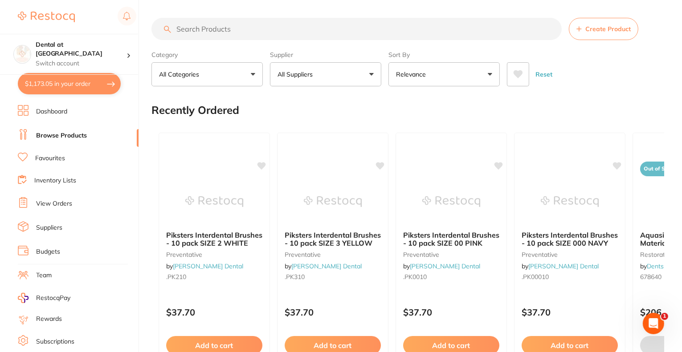
click at [237, 25] on input "search" at bounding box center [357, 29] width 410 height 22
type input "night cleaner"
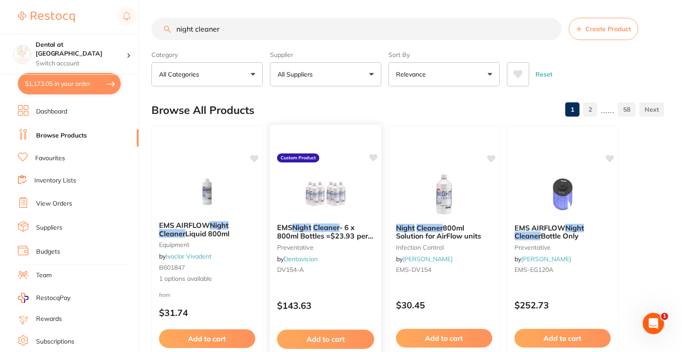
click at [335, 213] on img at bounding box center [325, 194] width 58 height 45
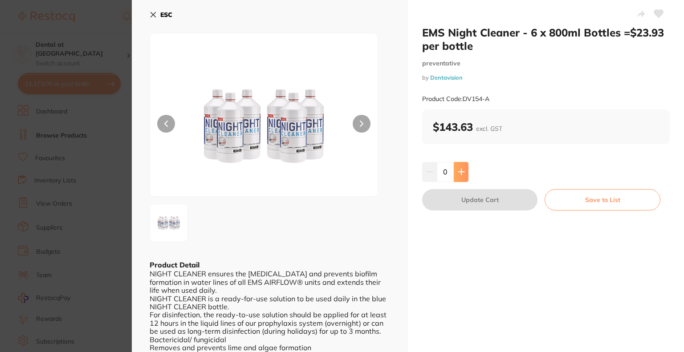
click at [465, 176] on button at bounding box center [461, 172] width 15 height 20
type input "1"
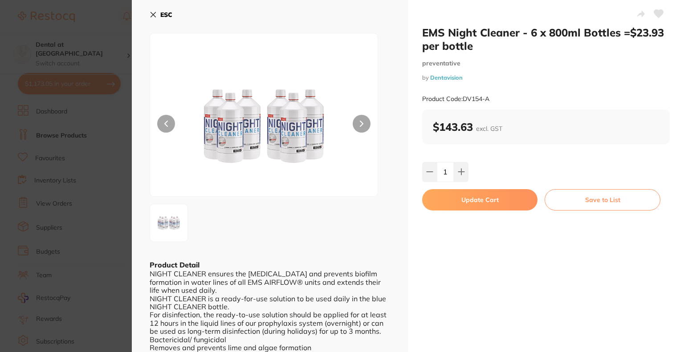
click at [466, 201] on button "Update Cart" at bounding box center [479, 199] width 115 height 21
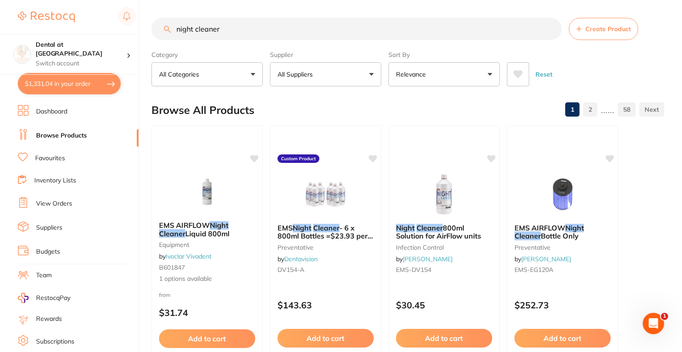
drag, startPoint x: 221, startPoint y: 31, endPoint x: 169, endPoint y: 29, distance: 51.7
click at [169, 29] on div "night cleaner Create Product" at bounding box center [408, 29] width 513 height 22
click at [185, 27] on input "floride" at bounding box center [357, 29] width 410 height 22
click at [271, 32] on input "floride" at bounding box center [357, 29] width 410 height 22
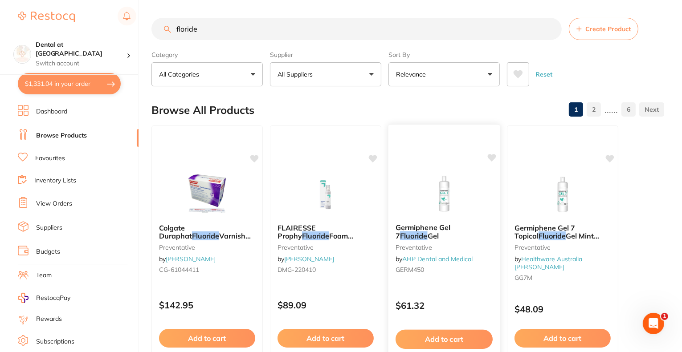
type input "floride"
click at [420, 228] on span "Germiphene Gel 7" at bounding box center [423, 231] width 55 height 17
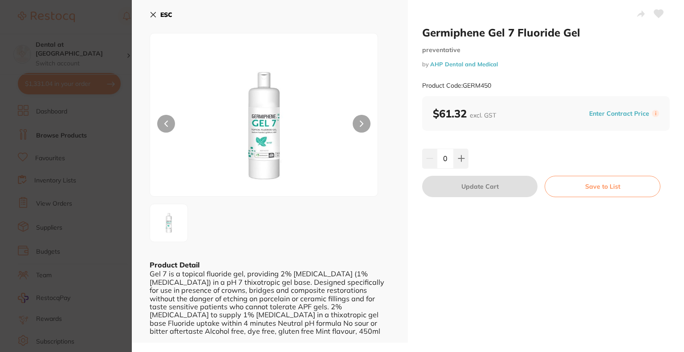
click at [157, 17] on button "ESC" at bounding box center [161, 14] width 23 height 15
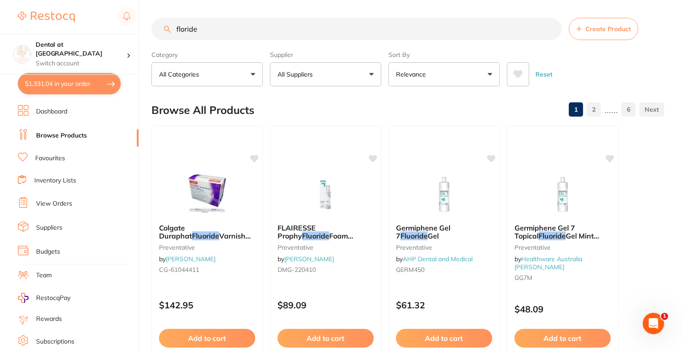
drag, startPoint x: 257, startPoint y: 28, endPoint x: 164, endPoint y: 28, distance: 92.2
click at [164, 28] on div "floride Create Product" at bounding box center [408, 29] width 513 height 22
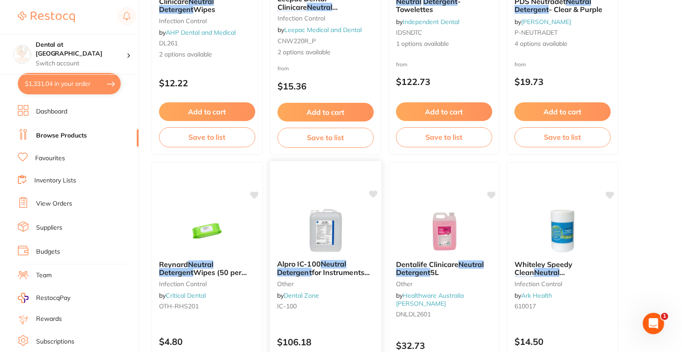
scroll to position [624, 0]
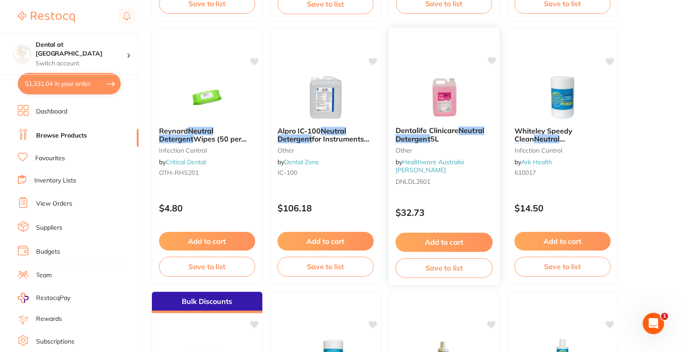
type input "neutral detergent"
click at [435, 245] on button "Add to cart" at bounding box center [444, 242] width 97 height 19
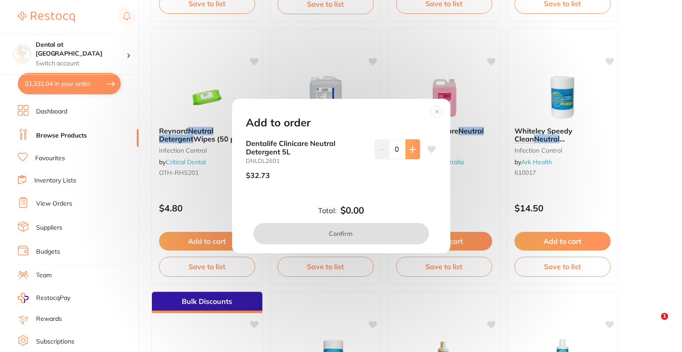
click at [409, 152] on icon at bounding box center [412, 149] width 7 height 7
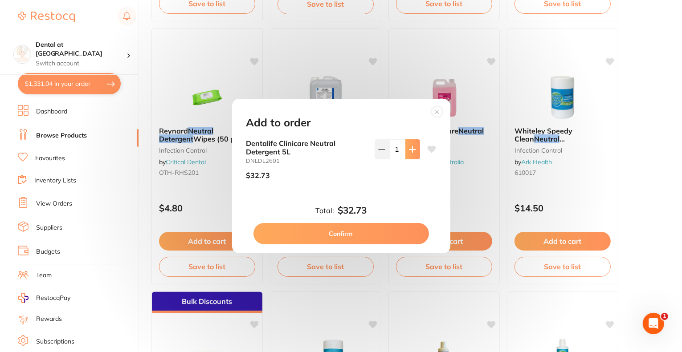
click at [409, 152] on icon at bounding box center [412, 149] width 7 height 7
type input "2"
click at [370, 232] on button "Confirm" at bounding box center [342, 233] width 176 height 21
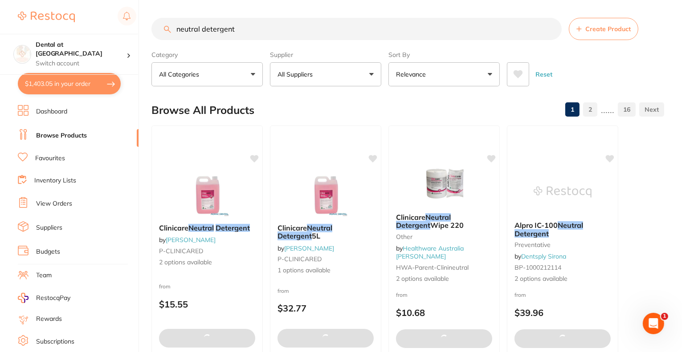
drag, startPoint x: 192, startPoint y: 26, endPoint x: 156, endPoint y: 29, distance: 36.7
click at [156, 29] on input "neutral detergent" at bounding box center [357, 29] width 410 height 22
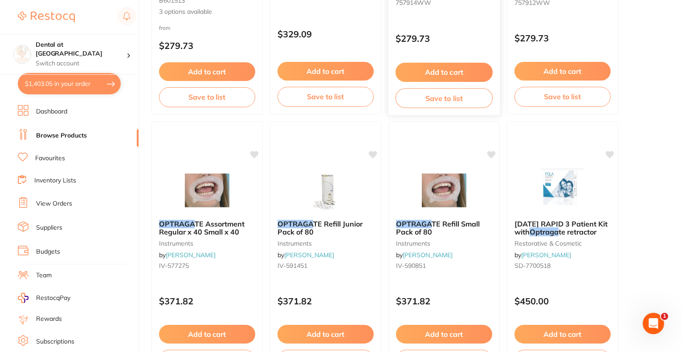
scroll to position [312, 0]
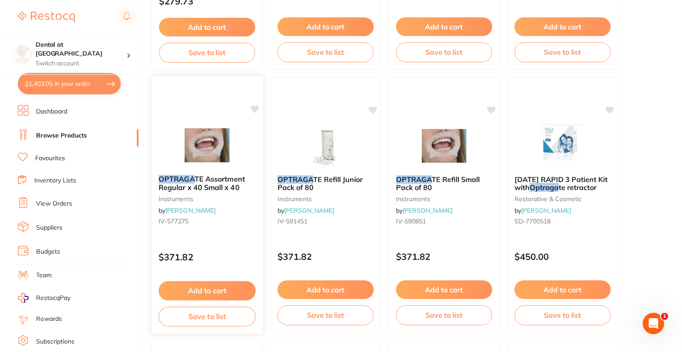
type input "optraga"
drag, startPoint x: 193, startPoint y: 190, endPoint x: 198, endPoint y: 206, distance: 16.3
click at [193, 190] on span "TE Assortment Regular x 40 Small x 40" at bounding box center [202, 183] width 86 height 17
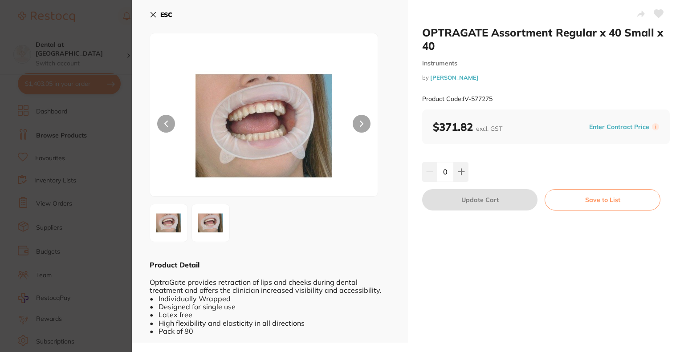
click at [153, 12] on icon at bounding box center [153, 14] width 7 height 7
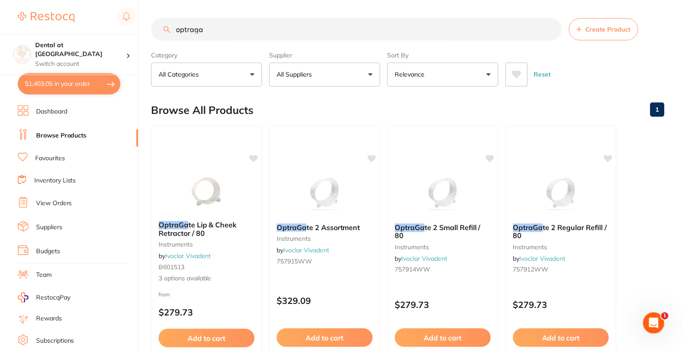
scroll to position [312, 0]
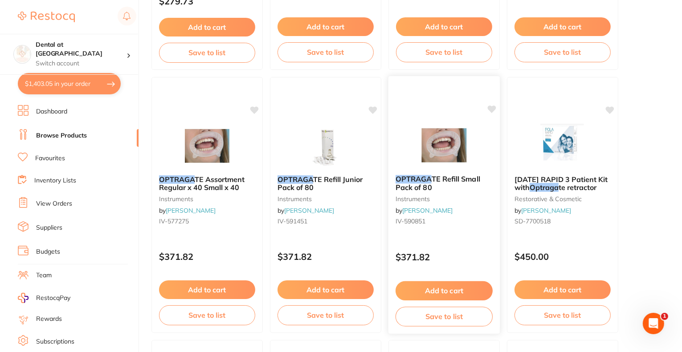
click at [428, 181] on em "OPTRAGA" at bounding box center [414, 179] width 36 height 9
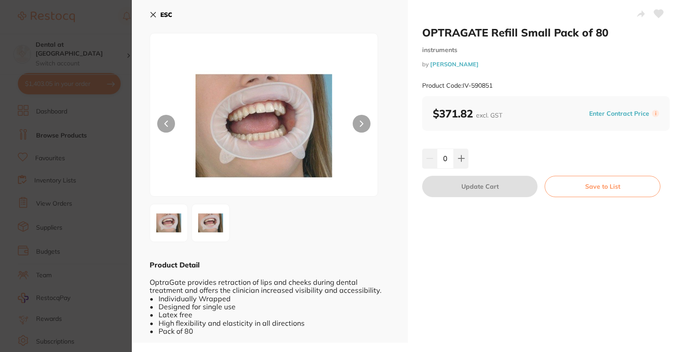
click at [463, 161] on icon at bounding box center [461, 158] width 7 height 7
type input "1"
click at [462, 189] on button "Update Cart" at bounding box center [479, 186] width 115 height 21
click at [154, 323] on div "Add to cart Save to list" at bounding box center [207, 352] width 111 height 59
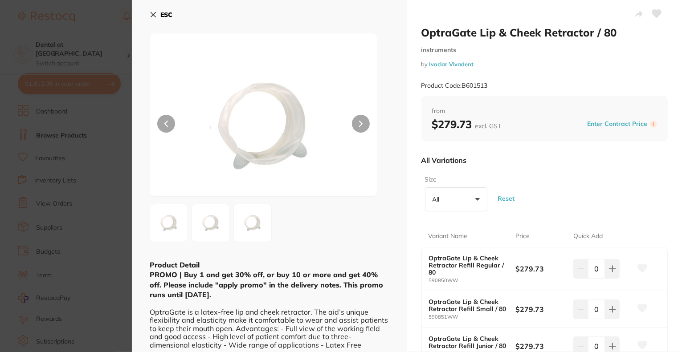
scroll to position [89, 0]
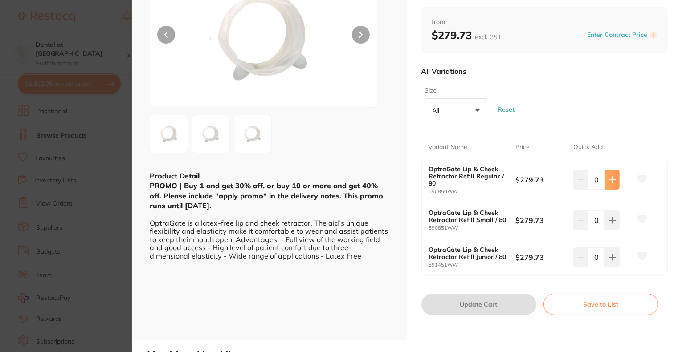
click at [609, 183] on icon at bounding box center [612, 179] width 7 height 7
type input "1"
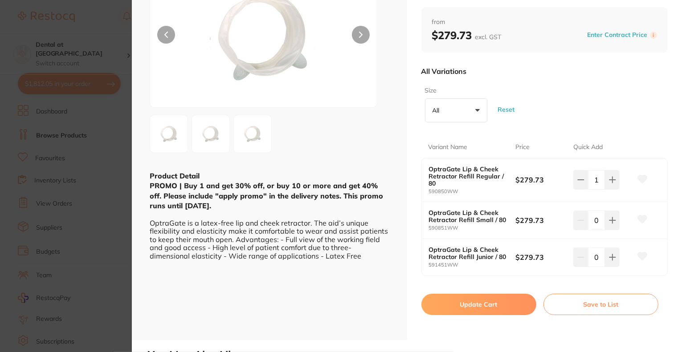
scroll to position [0, 0]
click at [489, 300] on button "Update Cart" at bounding box center [479, 304] width 115 height 21
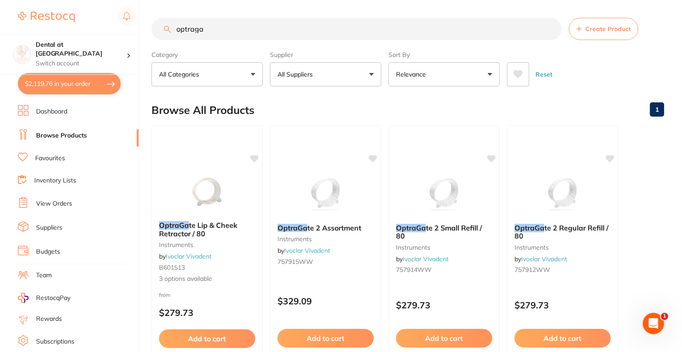
drag, startPoint x: 222, startPoint y: 32, endPoint x: 162, endPoint y: 25, distance: 60.5
click at [162, 25] on input "optraga" at bounding box center [357, 29] width 410 height 22
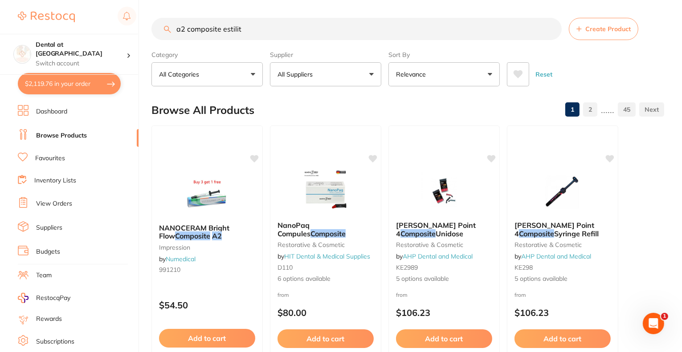
type input "a2 composite estilite"
drag, startPoint x: 271, startPoint y: 30, endPoint x: 139, endPoint y: 26, distance: 132.0
click at [139, 26] on div "$2,119.76 Dental at Joondalup Switch account Dental at Joondalup $2,119.76 in y…" at bounding box center [341, 176] width 682 height 352
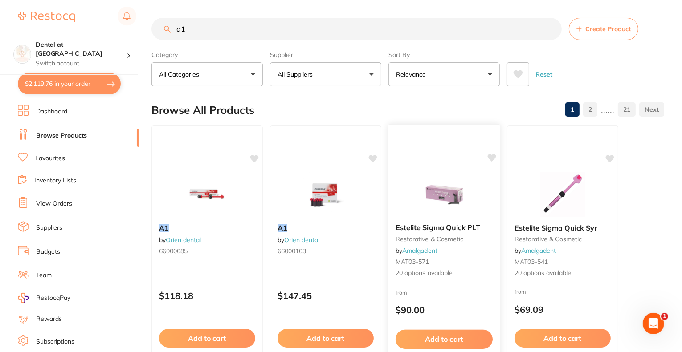
type input "a1"
click at [463, 224] on span "Estelite Sigma Quick PLT" at bounding box center [438, 227] width 85 height 9
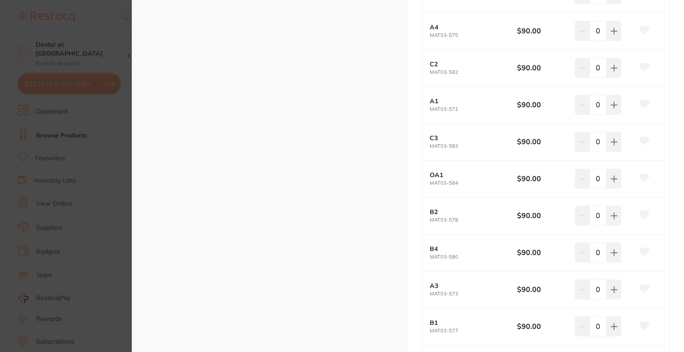
scroll to position [535, 0]
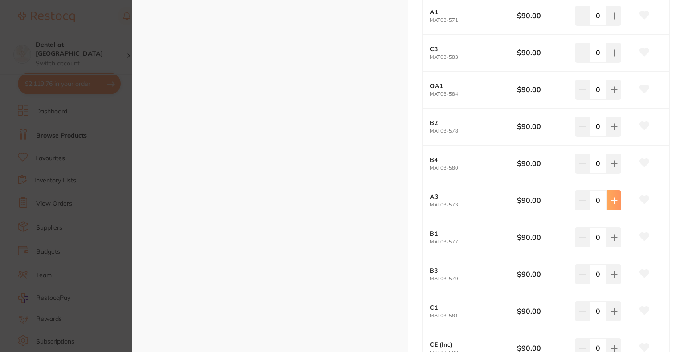
type input "1"
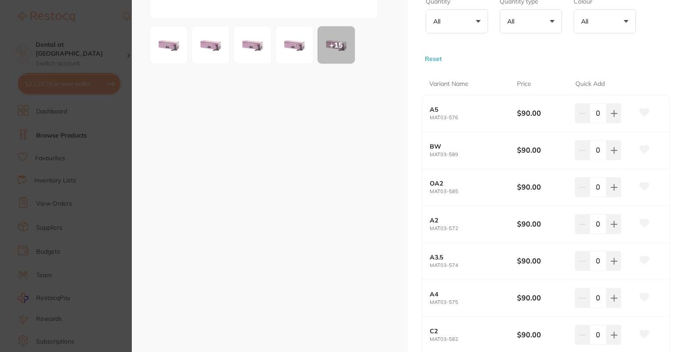
scroll to position [223, 0]
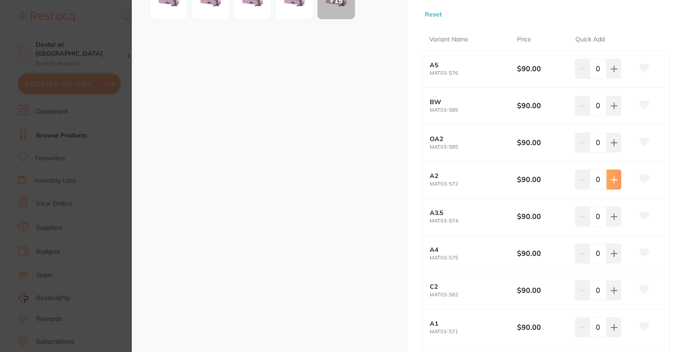
click at [612, 73] on icon at bounding box center [614, 69] width 7 height 7
type input "1"
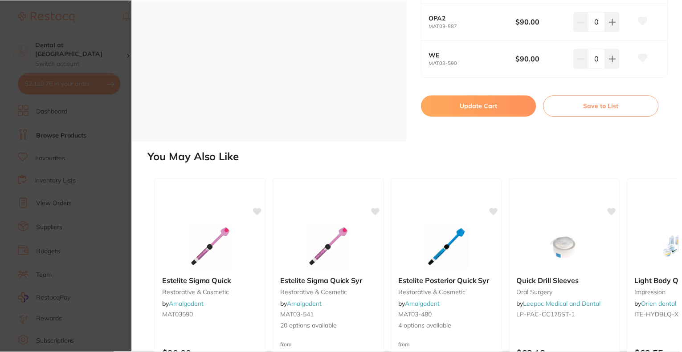
scroll to position [847, 0]
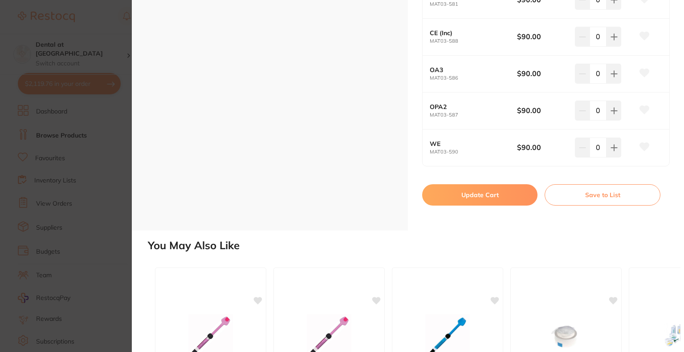
click at [486, 190] on button "Update Cart" at bounding box center [479, 194] width 115 height 21
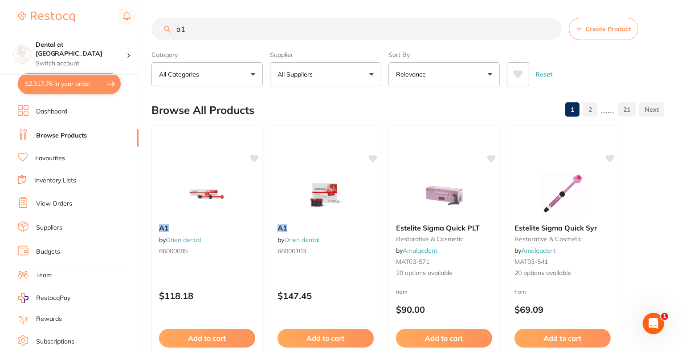
drag, startPoint x: 191, startPoint y: 26, endPoint x: 116, endPoint y: 30, distance: 75.0
click at [116, 30] on div "$2,317.76 Dental at Joondalup Switch account Dental at Joondalup $2,317.76 in y…" at bounding box center [341, 176] width 682 height 352
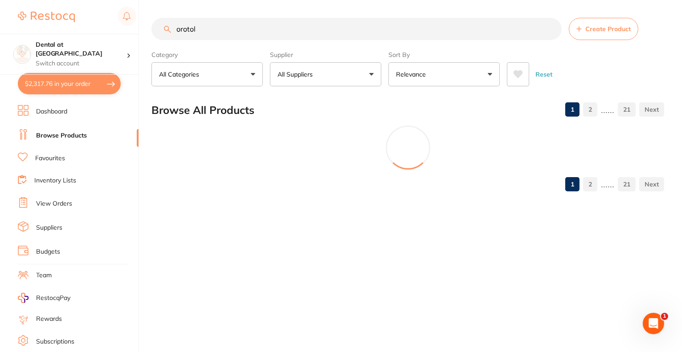
type input "orotol"
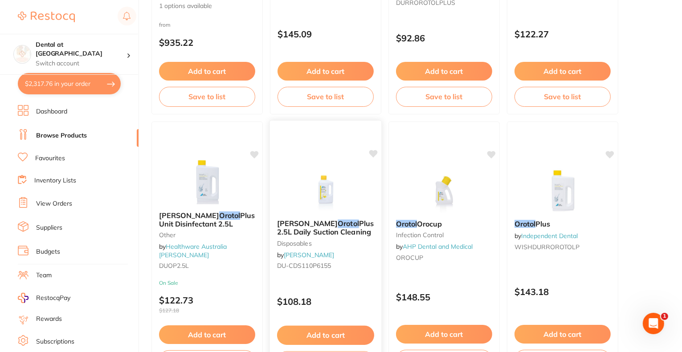
scroll to position [312, 0]
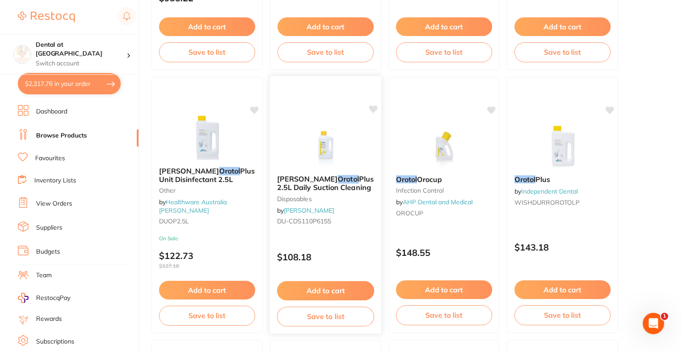
click at [318, 293] on button "Add to cart" at bounding box center [325, 291] width 97 height 19
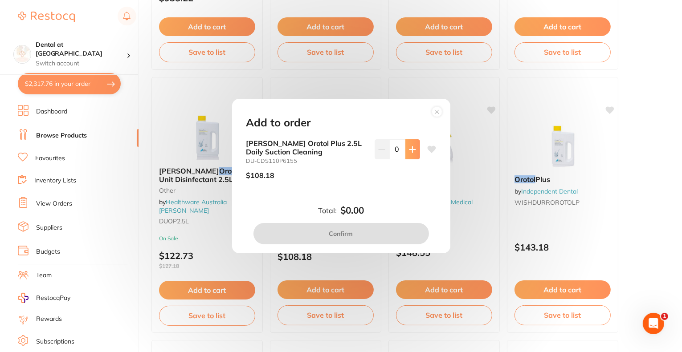
scroll to position [0, 0]
click at [409, 151] on icon at bounding box center [412, 149] width 7 height 7
type input "1"
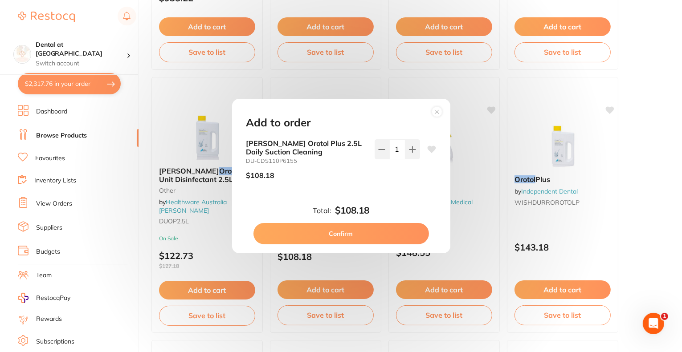
click at [351, 240] on button "Confirm" at bounding box center [342, 233] width 176 height 21
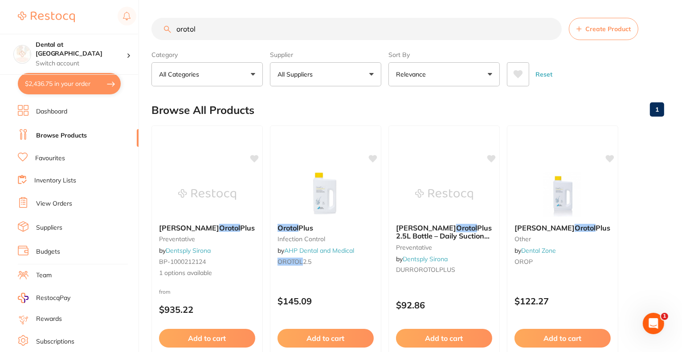
drag, startPoint x: 208, startPoint y: 33, endPoint x: 148, endPoint y: 33, distance: 59.7
click at [148, 33] on div "$2,436.75 Dental at Joondalup Switch account Dental at Joondalup $2,436.75 in y…" at bounding box center [341, 176] width 682 height 352
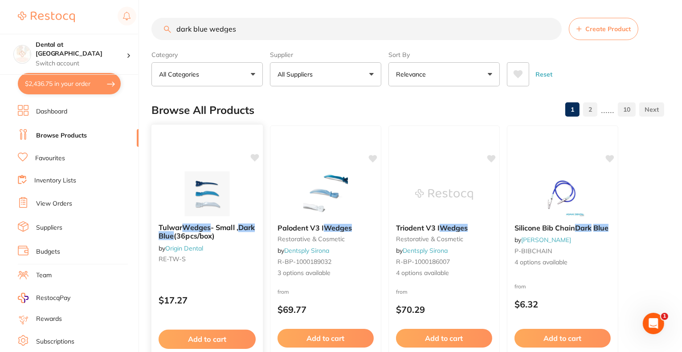
type input "dark blue wedges"
click at [228, 217] on div "Tulwar Wedges - Small , Dark Blue (36pcs/box) by Origin Dental RE-TW-S" at bounding box center [207, 245] width 111 height 57
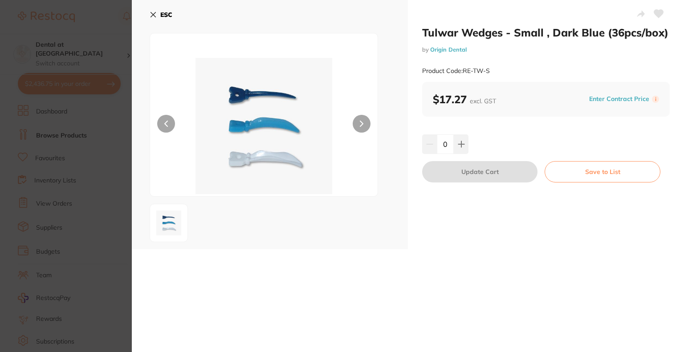
click at [150, 14] on icon at bounding box center [153, 14] width 7 height 7
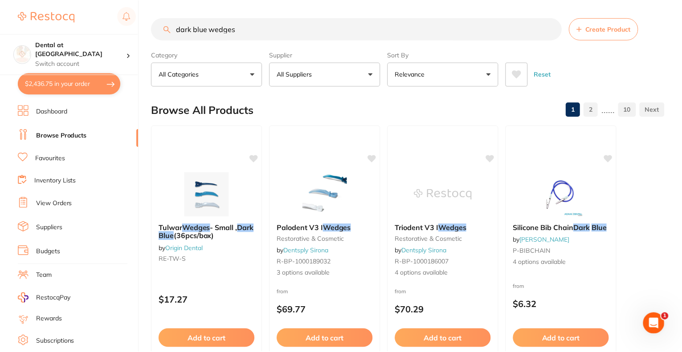
scroll to position [45, 0]
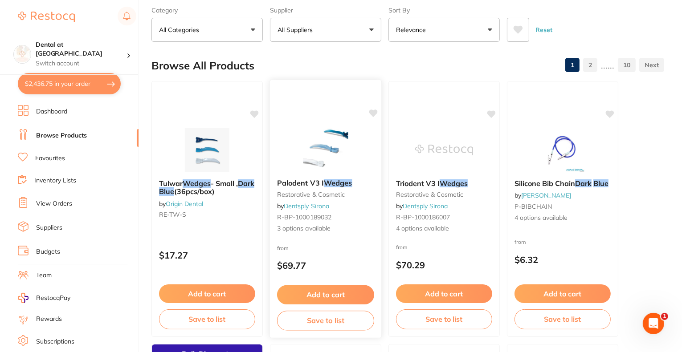
click at [316, 172] on div "Palodent V3 I Wedges restorative & cosmetic by Dentsply Sirona R-BP-1000189032 …" at bounding box center [325, 206] width 111 height 69
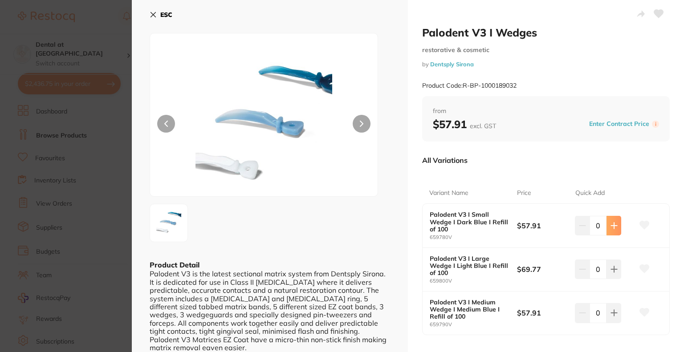
click at [611, 224] on icon at bounding box center [614, 225] width 7 height 7
type input "2"
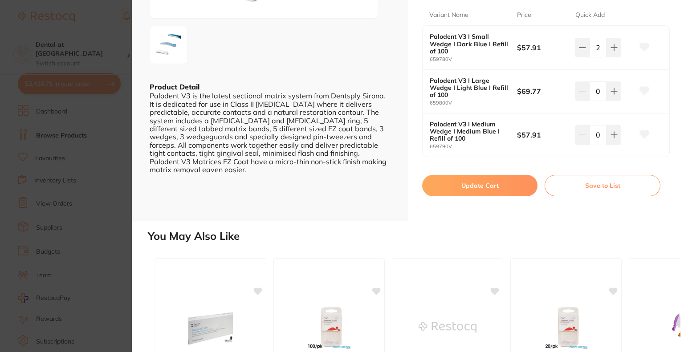
scroll to position [134, 0]
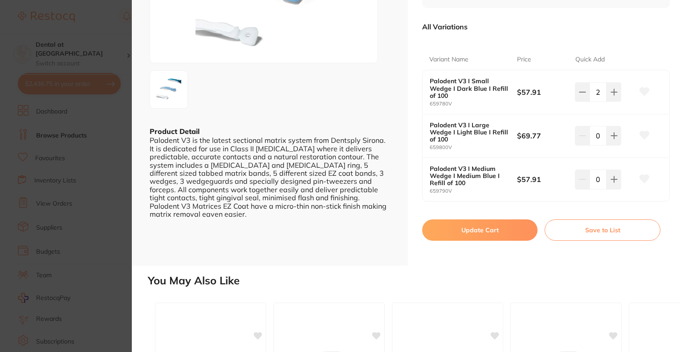
click at [464, 233] on button "Update Cart" at bounding box center [479, 230] width 115 height 21
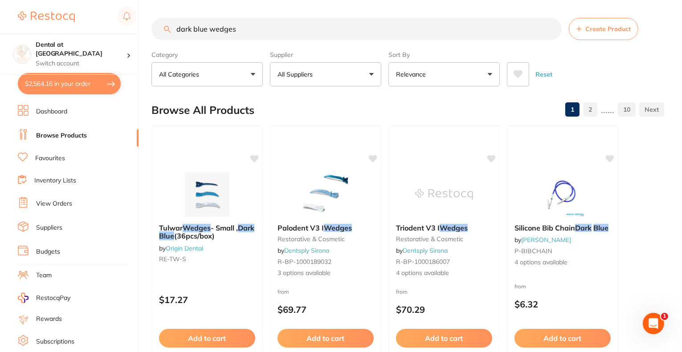
drag, startPoint x: 251, startPoint y: 31, endPoint x: 166, endPoint y: 25, distance: 85.3
click at [166, 25] on div "dark blue wedges Create Product" at bounding box center [408, 29] width 513 height 22
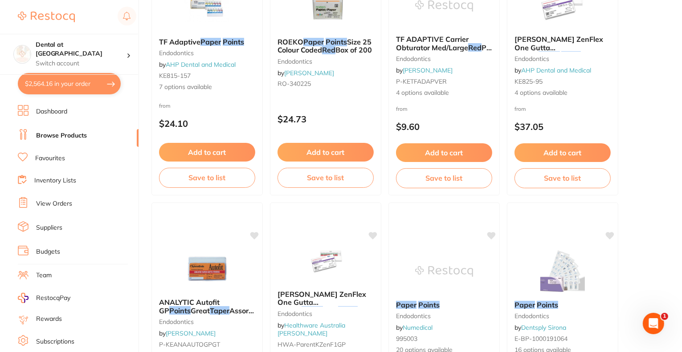
scroll to position [802, 0]
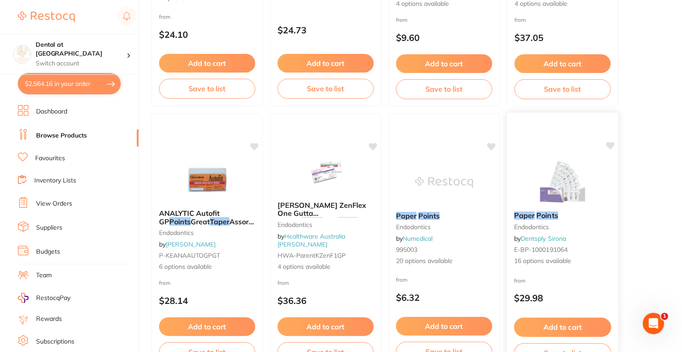
click at [573, 206] on div "Paper Points endodontics by Dentsply Sirona E-BP-1000191064 16 options available" at bounding box center [562, 239] width 111 height 69
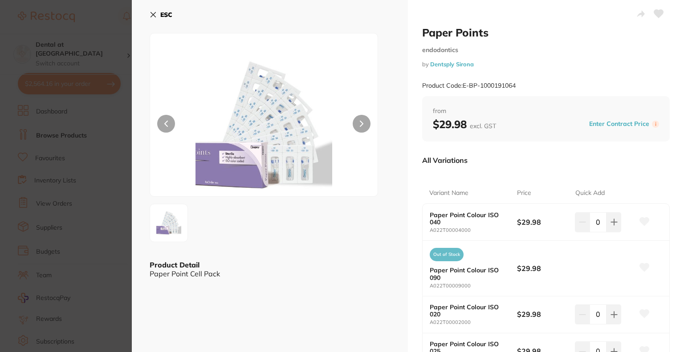
click at [152, 12] on icon at bounding box center [153, 14] width 7 height 7
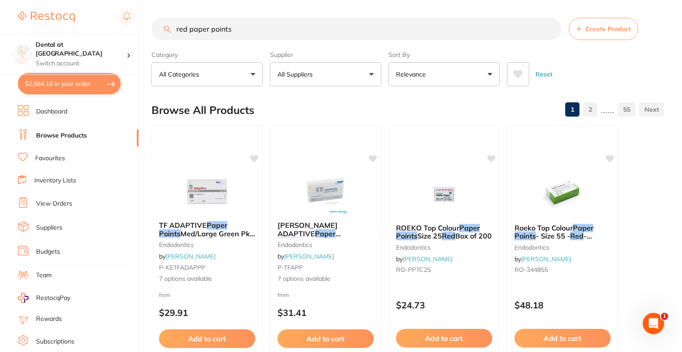
click at [242, 25] on input "red paper points" at bounding box center [357, 29] width 410 height 22
type input "red paper points pro taper"
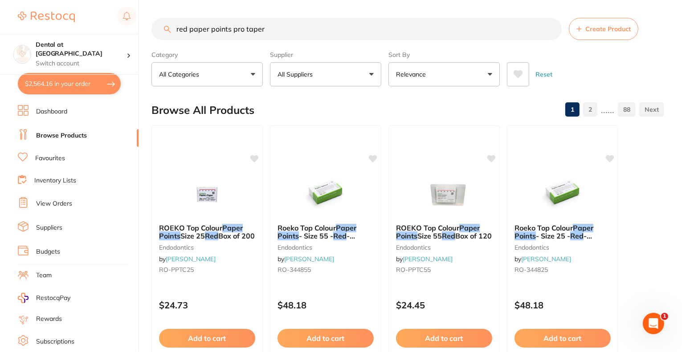
drag, startPoint x: 292, startPoint y: 31, endPoint x: 173, endPoint y: 22, distance: 119.3
click at [173, 22] on input "red paper points pro taper" at bounding box center [357, 29] width 410 height 22
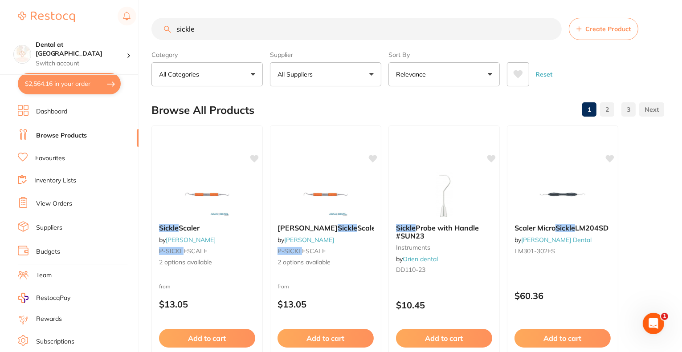
type input "sickle"
click at [46, 84] on button "$2,564.16 in your order" at bounding box center [69, 83] width 103 height 21
checkbox input "true"
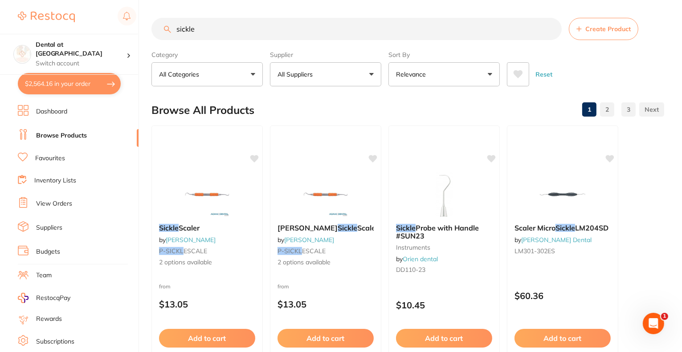
checkbox input "true"
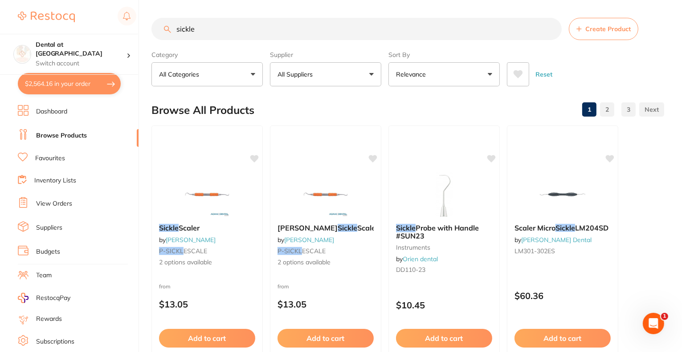
checkbox input "true"
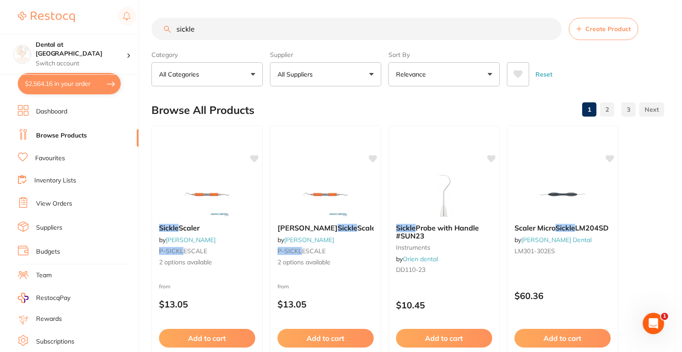
checkbox input "true"
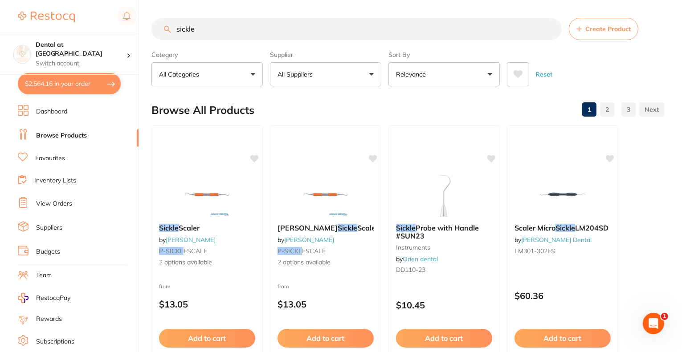
checkbox input "true"
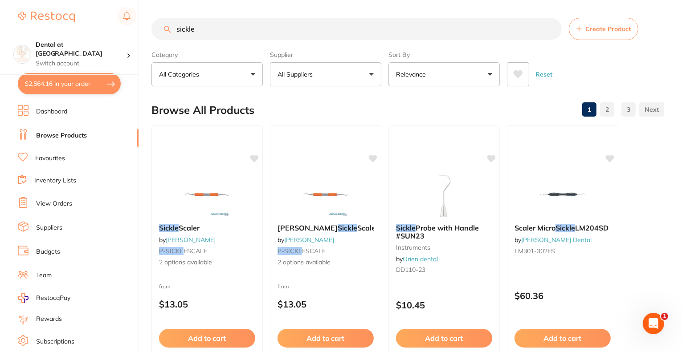
checkbox input "true"
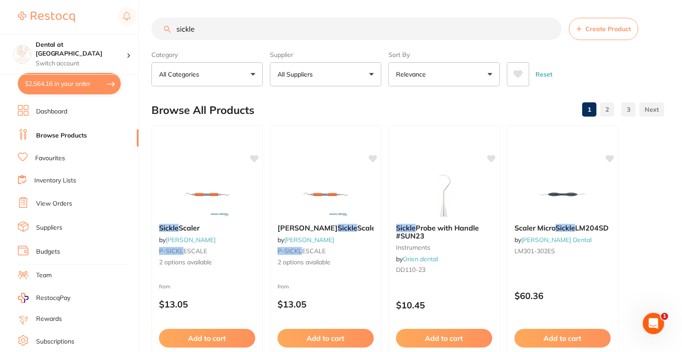
checkbox input "true"
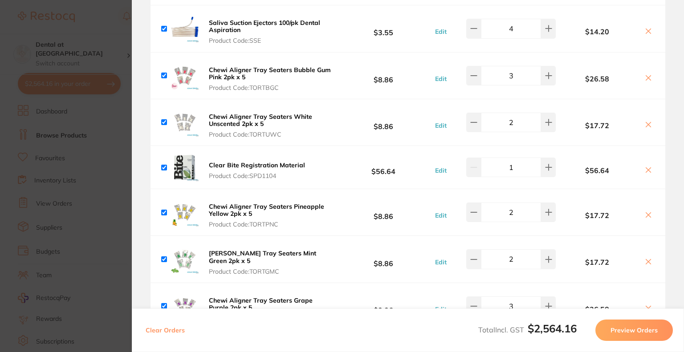
scroll to position [942, 0]
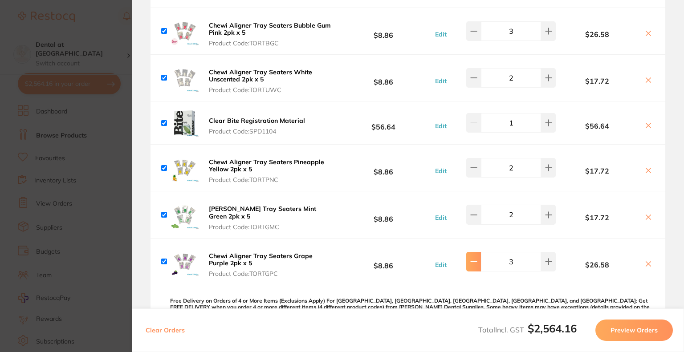
click at [440, 261] on button "Edit" at bounding box center [441, 265] width 17 height 8
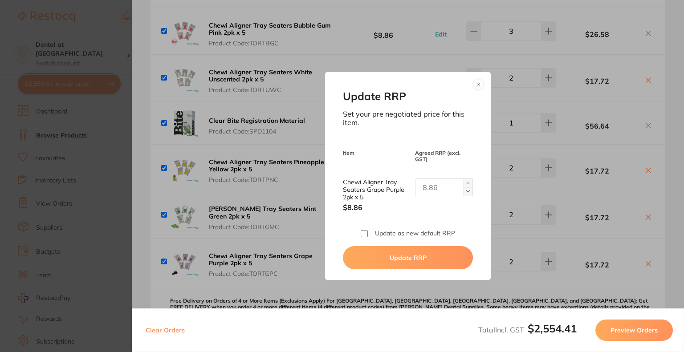
type input "2"
click at [400, 254] on button "Update RRP" at bounding box center [408, 257] width 130 height 23
click at [403, 255] on button "Update RRP" at bounding box center [408, 257] width 130 height 23
click at [476, 84] on button at bounding box center [478, 84] width 11 height 11
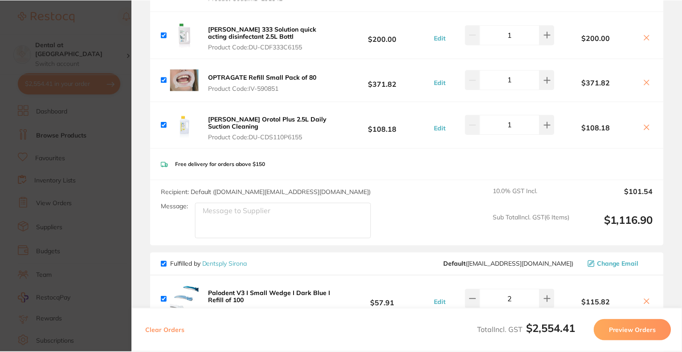
scroll to position [0, 0]
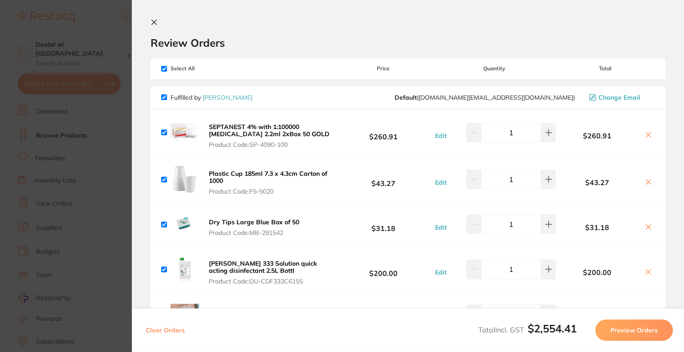
click at [153, 18] on section "Review Orders Your orders are being processed and we will notify you once we ha…" at bounding box center [408, 176] width 553 height 352
click at [152, 19] on icon at bounding box center [154, 22] width 7 height 7
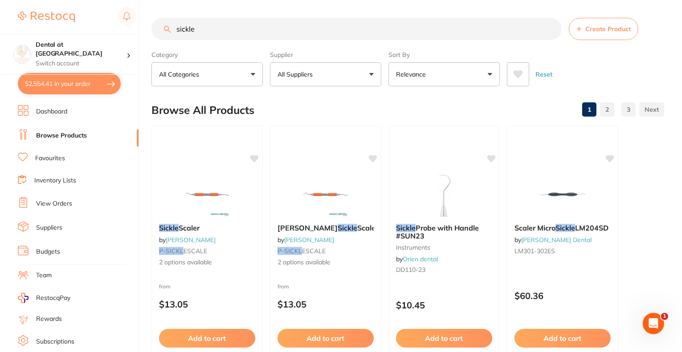
scroll to position [45, 0]
